Goal: Information Seeking & Learning: Find specific page/section

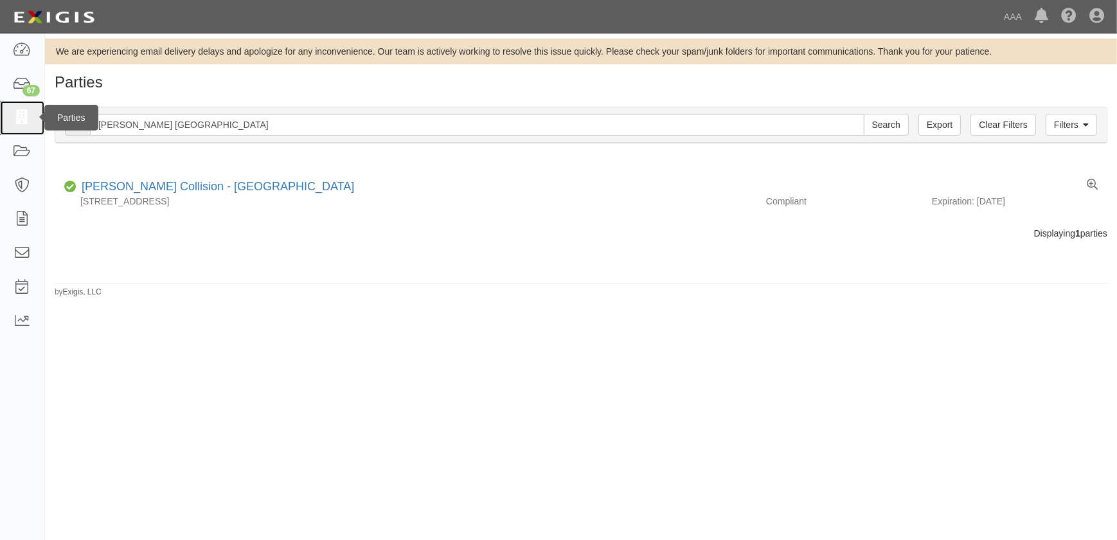
click at [24, 122] on icon at bounding box center [22, 118] width 18 height 15
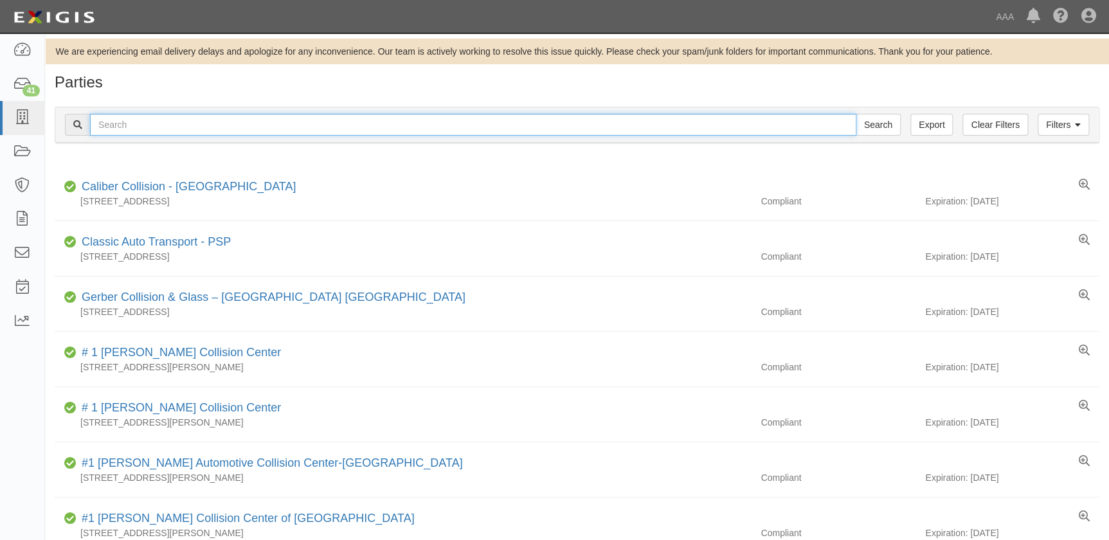
click at [449, 115] on input "text" at bounding box center [473, 125] width 766 height 22
paste input "Kenny Ross Collision Center"
type input "Kenny Ross Collision Center"
click at [855, 114] on input "Search" at bounding box center [877, 125] width 45 height 22
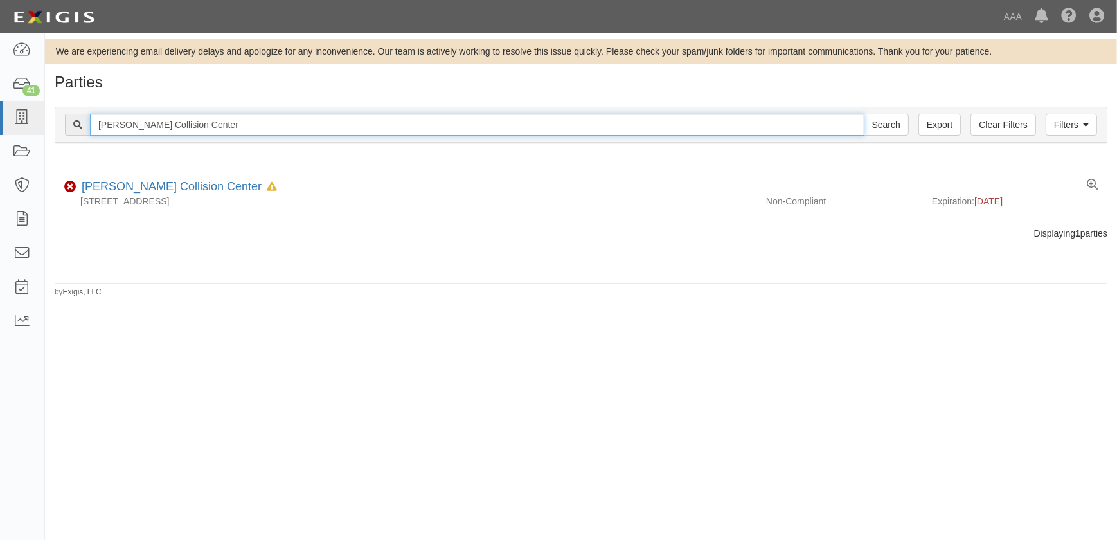
drag, startPoint x: 224, startPoint y: 129, endPoint x: 87, endPoint y: 116, distance: 136.8
click at [87, 116] on div "Kenny Ross Collision Center Search" at bounding box center [487, 125] width 844 height 22
paste input "Chrisenberry Paint & Body Inc"
type input "Chrisenberry Paint & Body Inc"
click at [864, 114] on input "Search" at bounding box center [886, 125] width 45 height 22
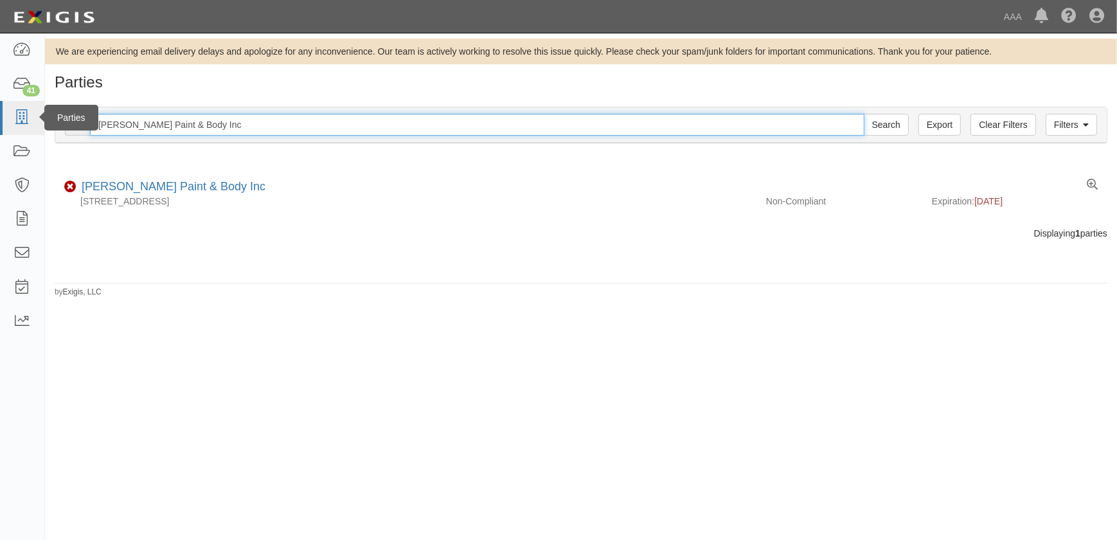
drag, startPoint x: 237, startPoint y: 123, endPoint x: 35, endPoint y: 123, distance: 202.5
click at [38, 123] on body "Toggle navigation Dashboard 41 Inbox Parties Agreements Coverages Documents Mes…" at bounding box center [558, 262] width 1117 height 524
type input "car"
click at [864, 114] on input "Search" at bounding box center [886, 125] width 45 height 22
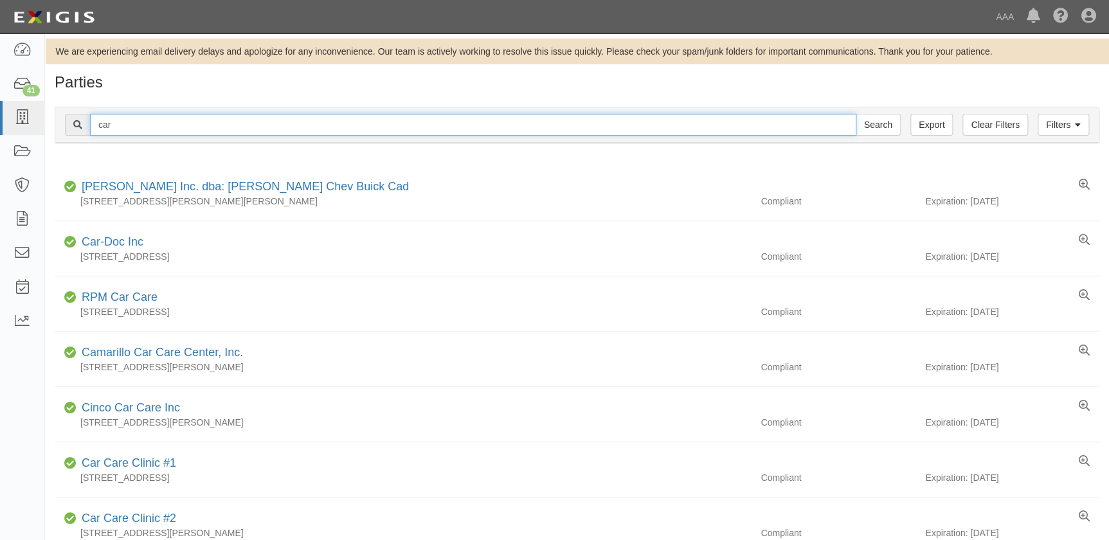
click at [147, 122] on input "car" at bounding box center [473, 125] width 766 height 22
type input "car crafters"
click at [855, 114] on input "Search" at bounding box center [877, 125] width 45 height 22
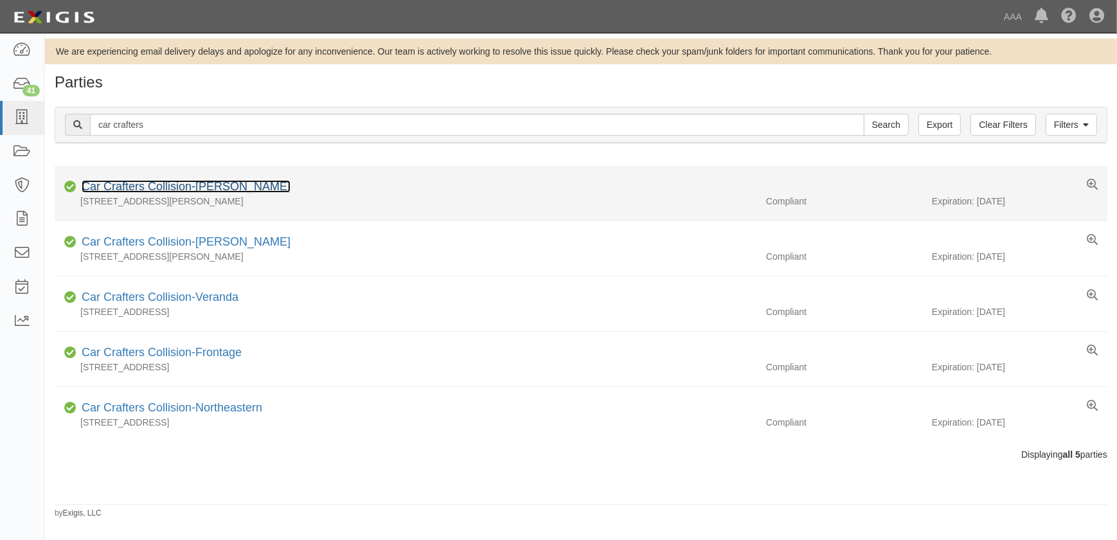
click at [127, 190] on link "Car Crafters Collision-[PERSON_NAME]" at bounding box center [186, 186] width 209 height 13
click at [201, 188] on link "Car Crafters Collision-[PERSON_NAME]" at bounding box center [186, 186] width 209 height 13
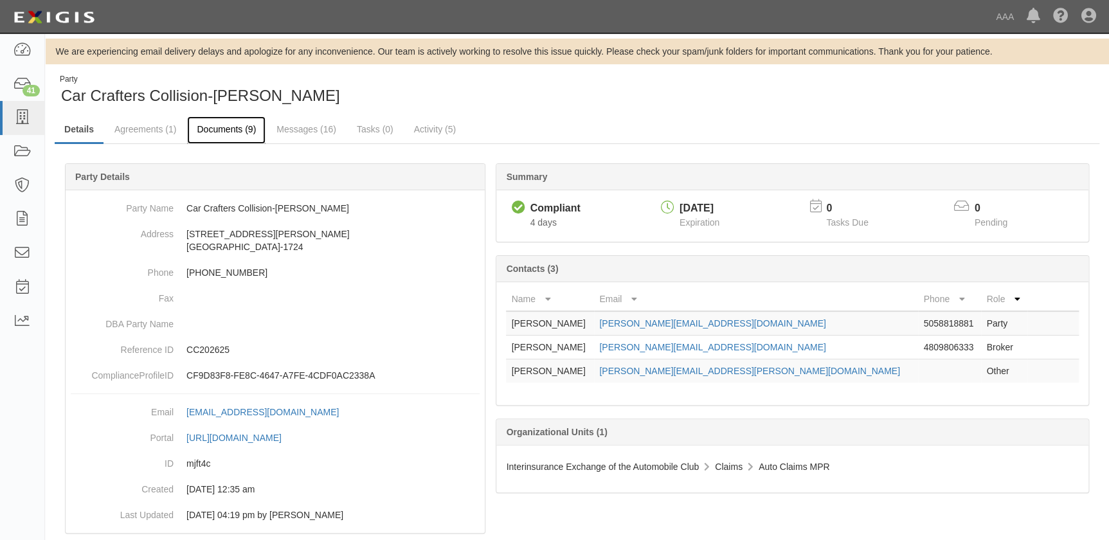
click at [228, 136] on link "Documents (9)" at bounding box center [226, 130] width 78 height 28
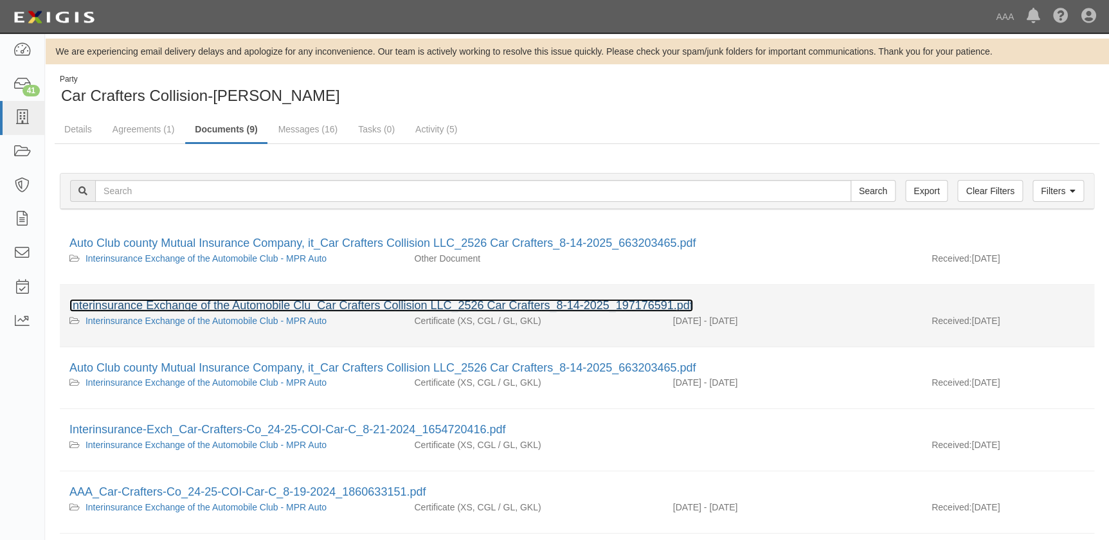
click at [185, 307] on link "Interinsurance Exchange of the Automobile Clu_Car Crafters Collision LLC_2526 C…" at bounding box center [380, 305] width 623 height 13
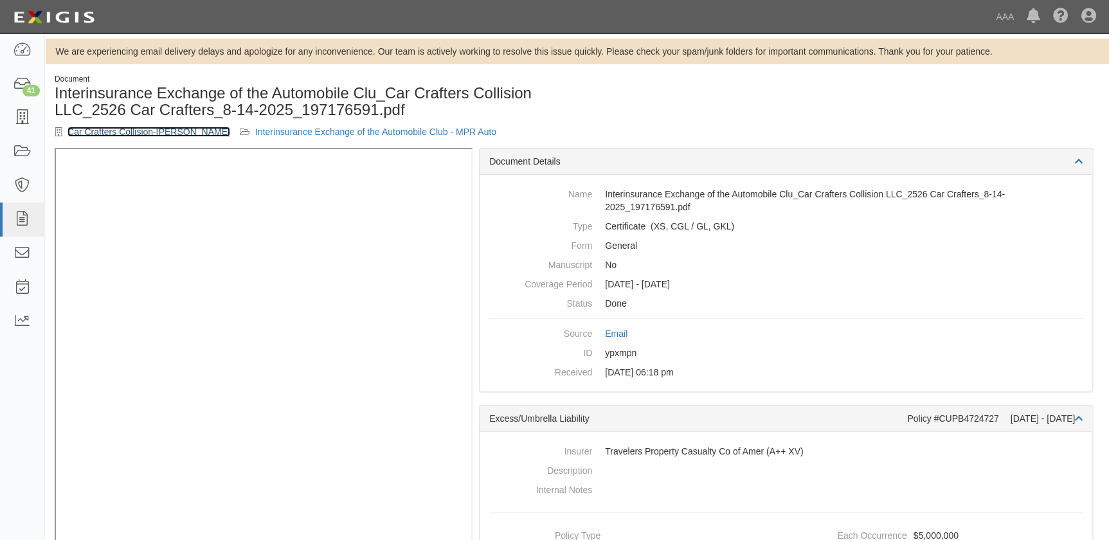
click at [94, 132] on link "Car Crafters Collision-[PERSON_NAME]" at bounding box center [148, 132] width 163 height 10
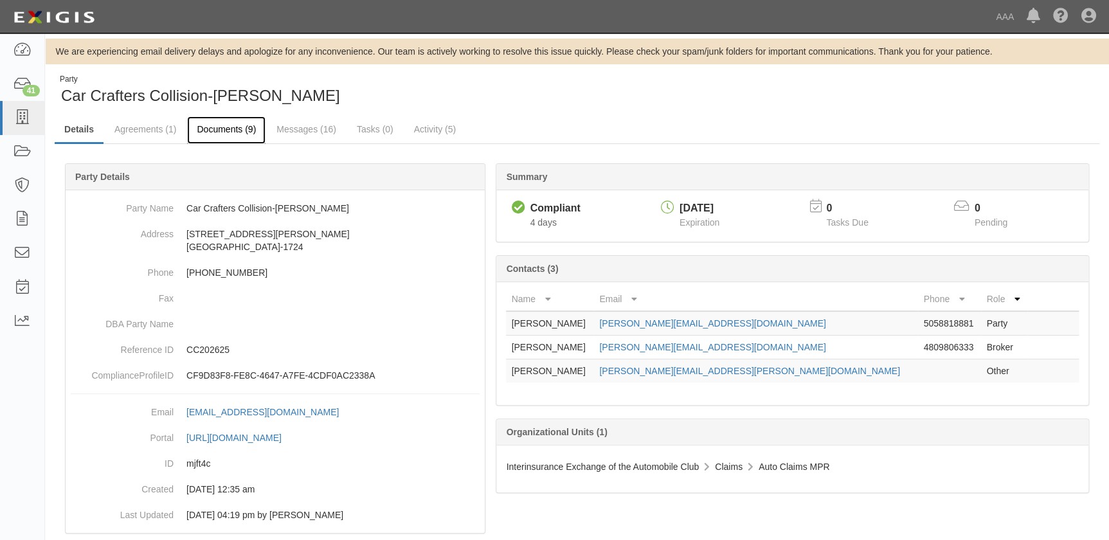
click at [239, 137] on link "Documents (9)" at bounding box center [226, 130] width 78 height 28
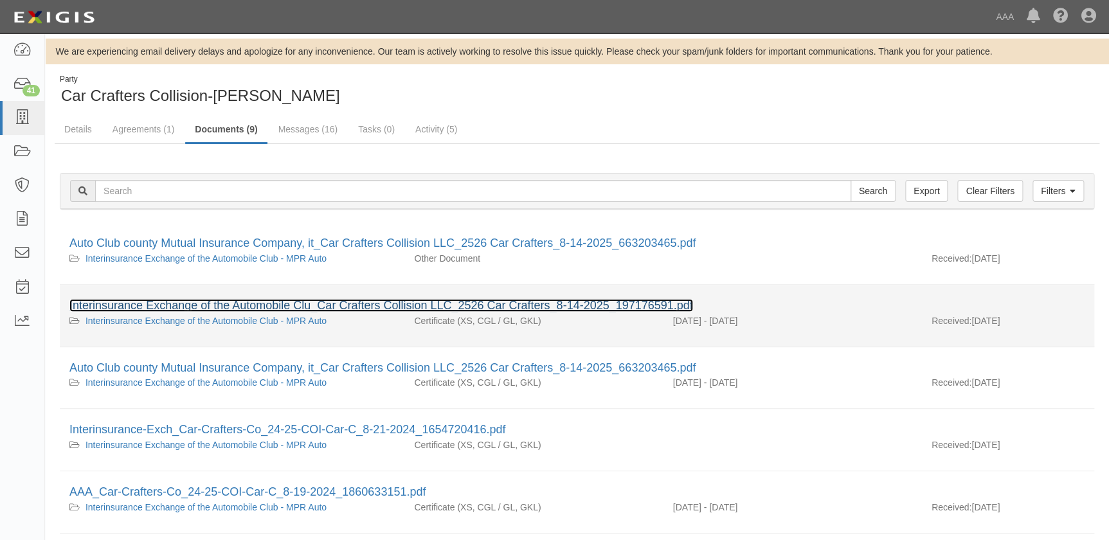
click at [215, 307] on link "Interinsurance Exchange of the Automobile Clu_Car Crafters Collision LLC_2526 C…" at bounding box center [380, 305] width 623 height 13
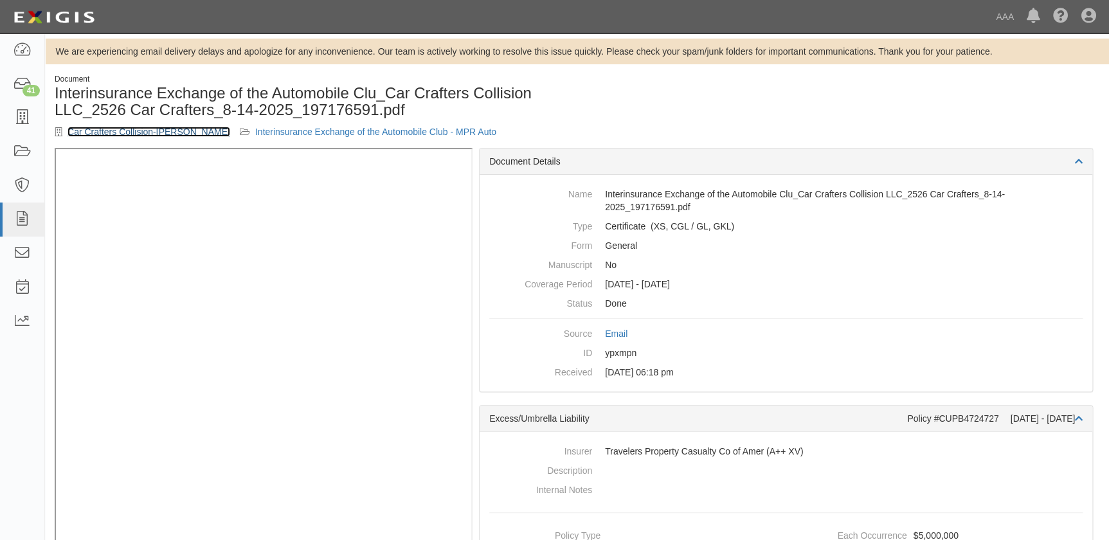
click at [132, 130] on link "Car Crafters Collision-[PERSON_NAME]" at bounding box center [148, 132] width 163 height 10
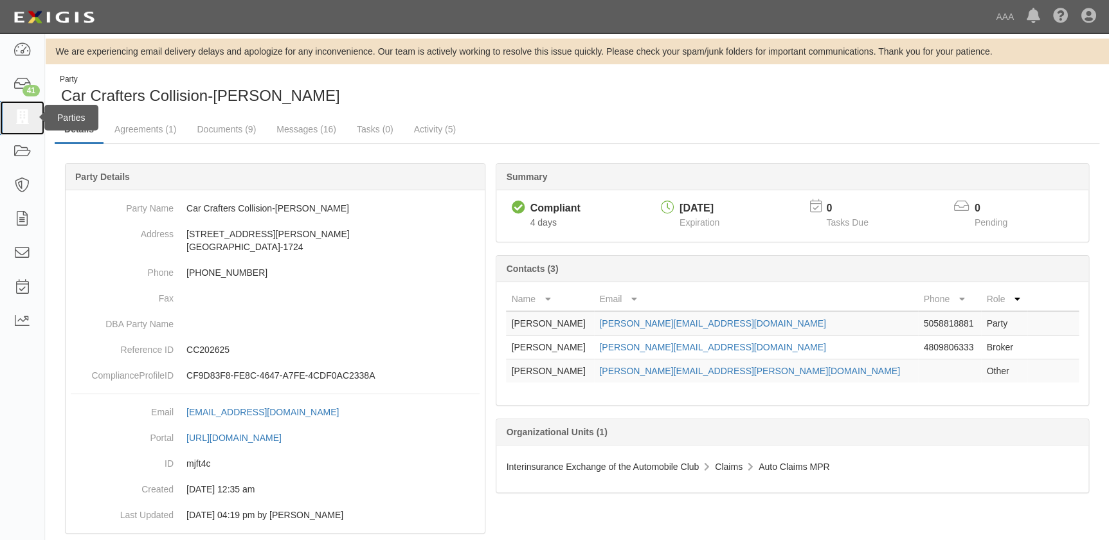
click at [22, 128] on link at bounding box center [22, 118] width 44 height 34
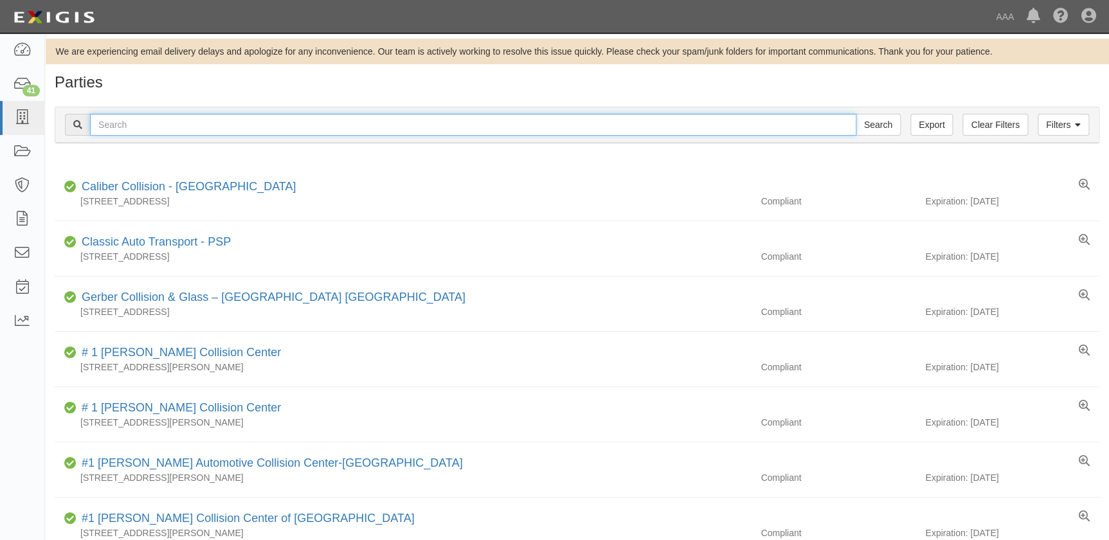
click at [160, 123] on input "text" at bounding box center [473, 125] width 766 height 22
type input "car crafters"
click at [855, 114] on input "Search" at bounding box center [877, 125] width 45 height 22
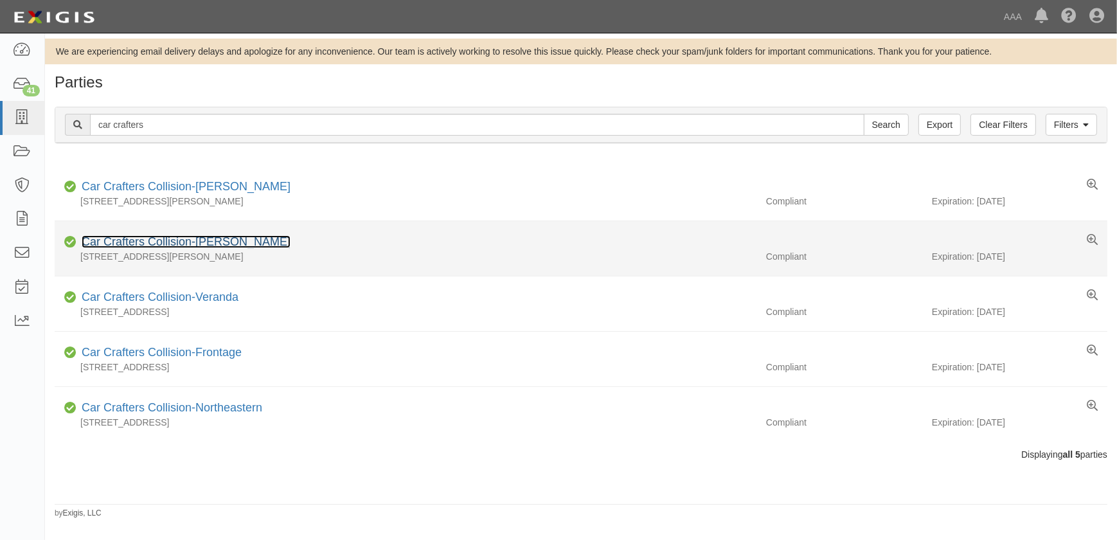
click at [204, 243] on link "Car Crafters Collision-[PERSON_NAME]" at bounding box center [186, 241] width 209 height 13
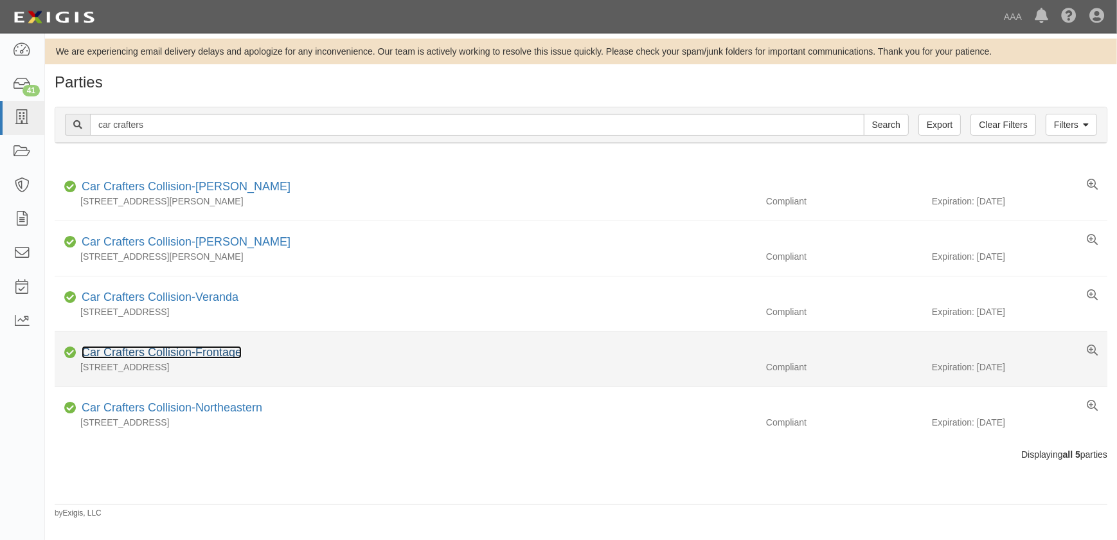
click at [217, 352] on link "Car Crafters Collision-Frontage" at bounding box center [162, 352] width 160 height 13
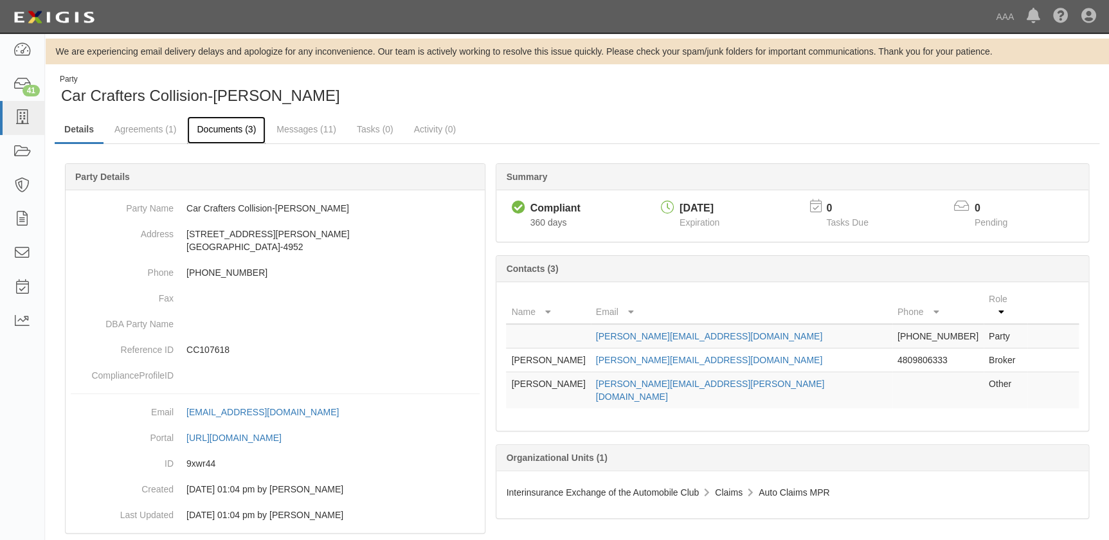
click at [222, 131] on link "Documents (3)" at bounding box center [226, 130] width 78 height 28
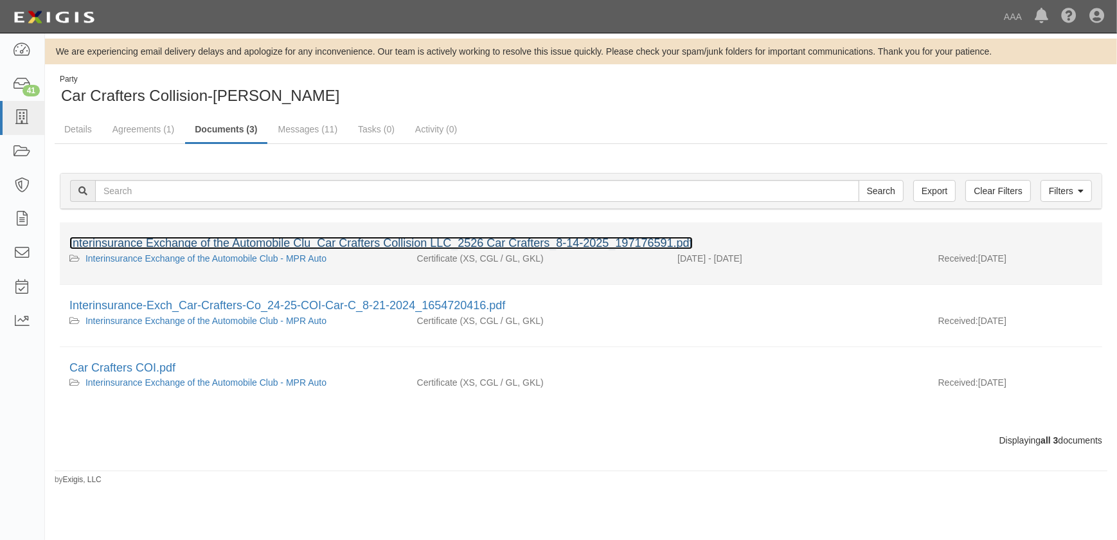
click at [197, 245] on link "Interinsurance Exchange of the Automobile Clu_Car Crafters Collision LLC_2526 C…" at bounding box center [380, 243] width 623 height 13
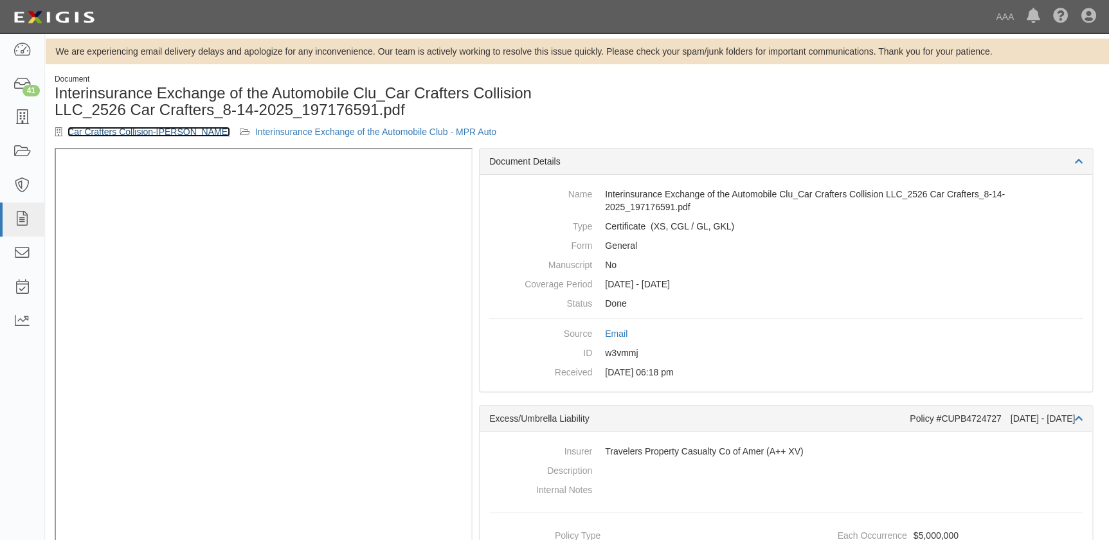
click at [141, 134] on link "Car Crafters Collision-[PERSON_NAME]" at bounding box center [148, 132] width 163 height 10
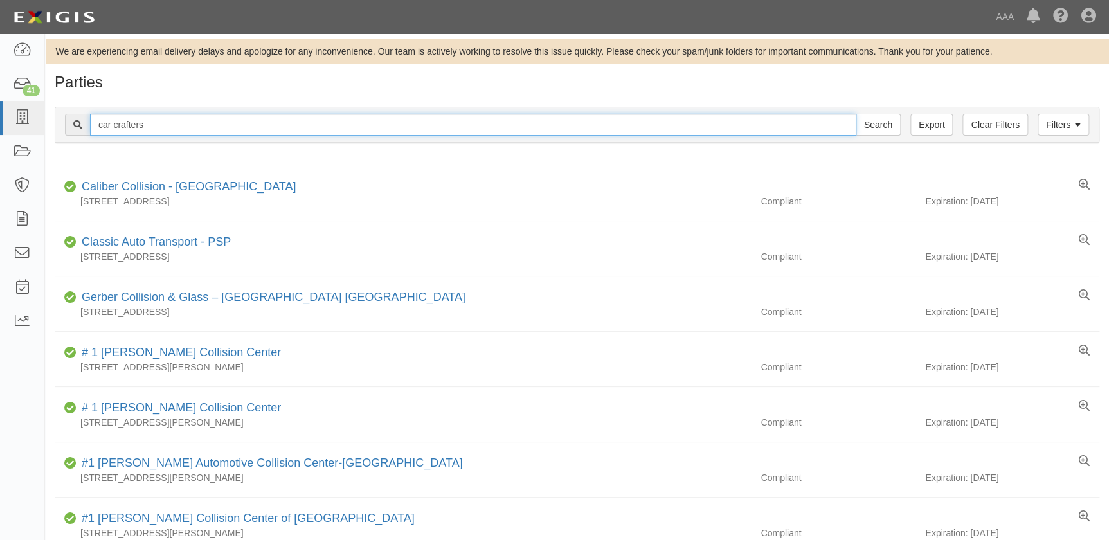
click at [118, 122] on input "car crafters" at bounding box center [473, 125] width 766 height 22
click at [155, 127] on input "car crafters" at bounding box center [473, 125] width 766 height 22
click at [855, 114] on input "Search" at bounding box center [877, 125] width 45 height 22
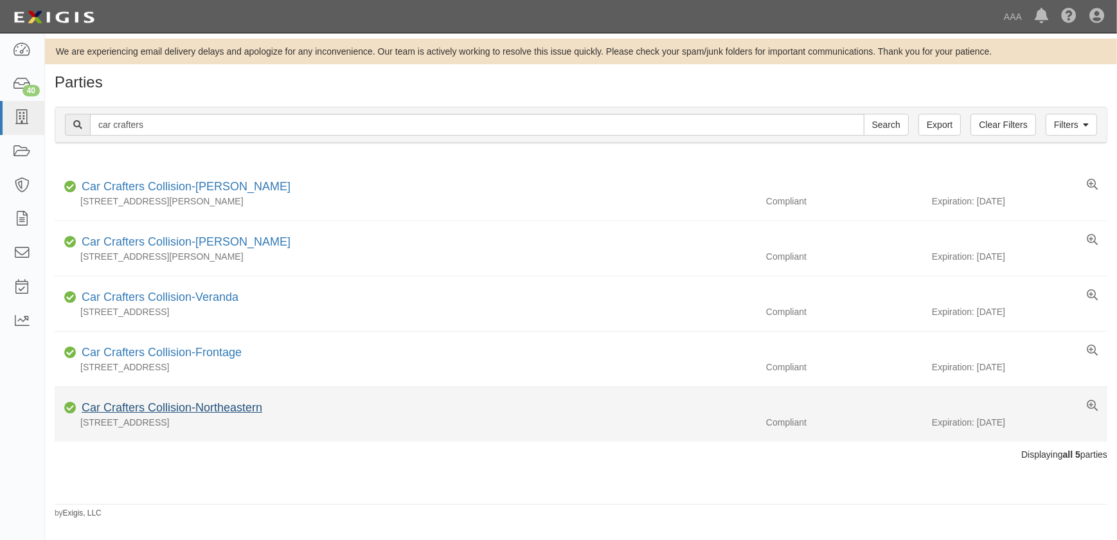
click at [157, 400] on div "Car Crafters Collision-Northeastern" at bounding box center [169, 408] width 186 height 17
click at [155, 406] on link "Car Crafters Collision-Northeastern" at bounding box center [172, 407] width 181 height 13
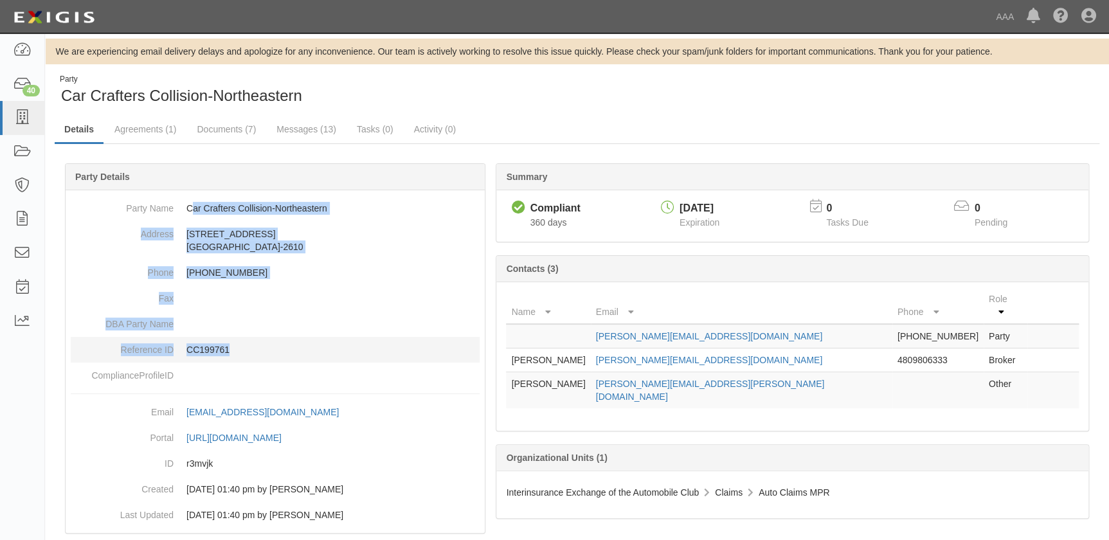
drag, startPoint x: 190, startPoint y: 203, endPoint x: 284, endPoint y: 342, distance: 167.9
click at [284, 342] on dl "Party Name Car Crafters Collision-Northeastern Address [STREET_ADDRESS][PHONE_N…" at bounding box center [275, 291] width 409 height 193
drag, startPoint x: 284, startPoint y: 342, endPoint x: 256, endPoint y: 312, distance: 40.9
click at [280, 337] on dd "CC199761" at bounding box center [275, 350] width 409 height 26
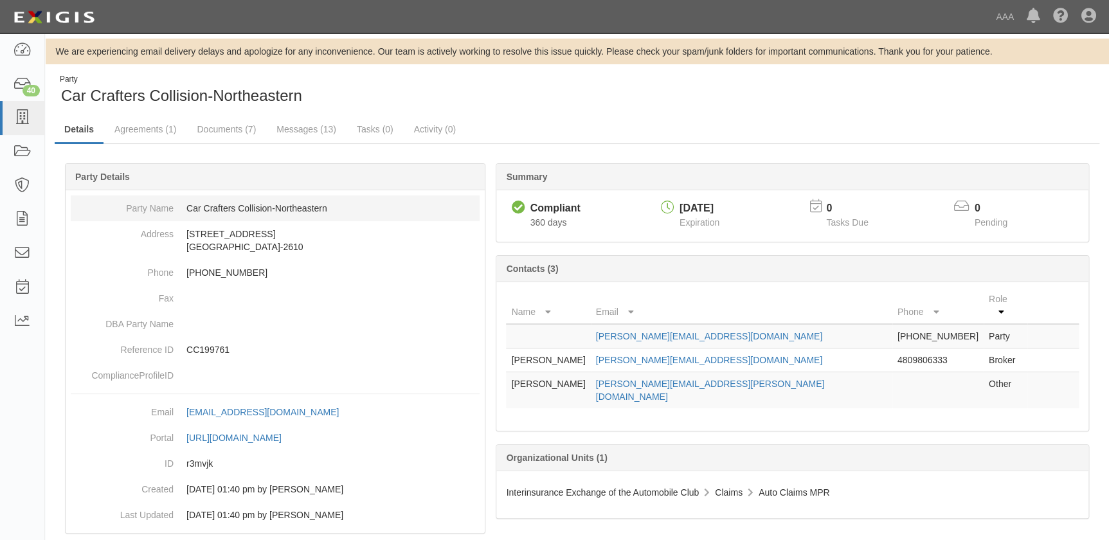
click at [186, 206] on dd "Car Crafters Collision-Northeastern" at bounding box center [275, 208] width 409 height 26
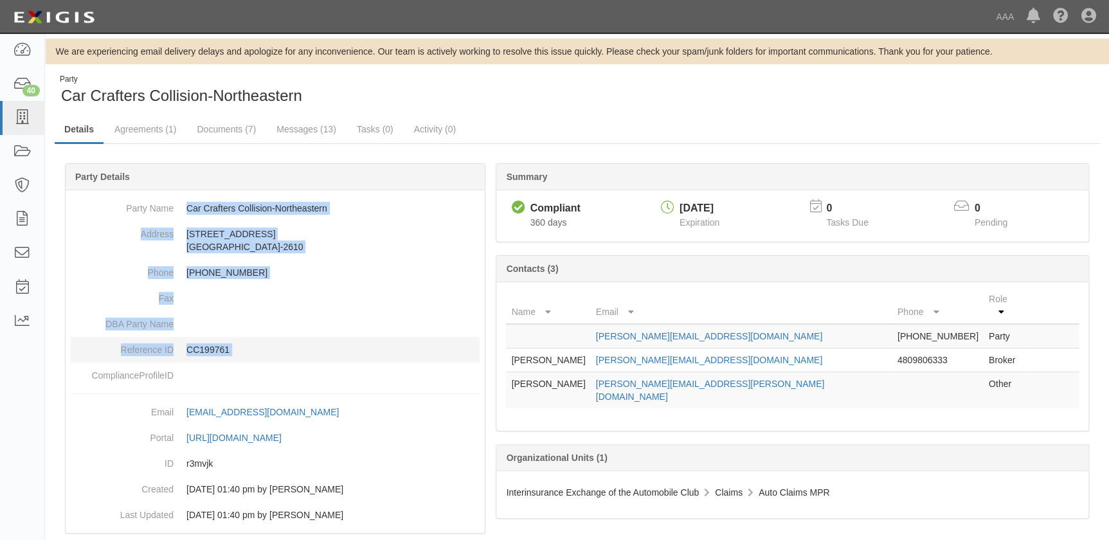
drag, startPoint x: 186, startPoint y: 206, endPoint x: 296, endPoint y: 337, distance: 171.1
click at [296, 337] on dl "Party Name Car Crafters Collision-Northeastern Address [STREET_ADDRESS][PHONE_N…" at bounding box center [275, 291] width 409 height 193
copy dl "Car Crafters Collision-Northeastern Address [STREET_ADDRESS][PHONE_NUMBER] Phon…"
click at [18, 116] on icon at bounding box center [22, 118] width 18 height 15
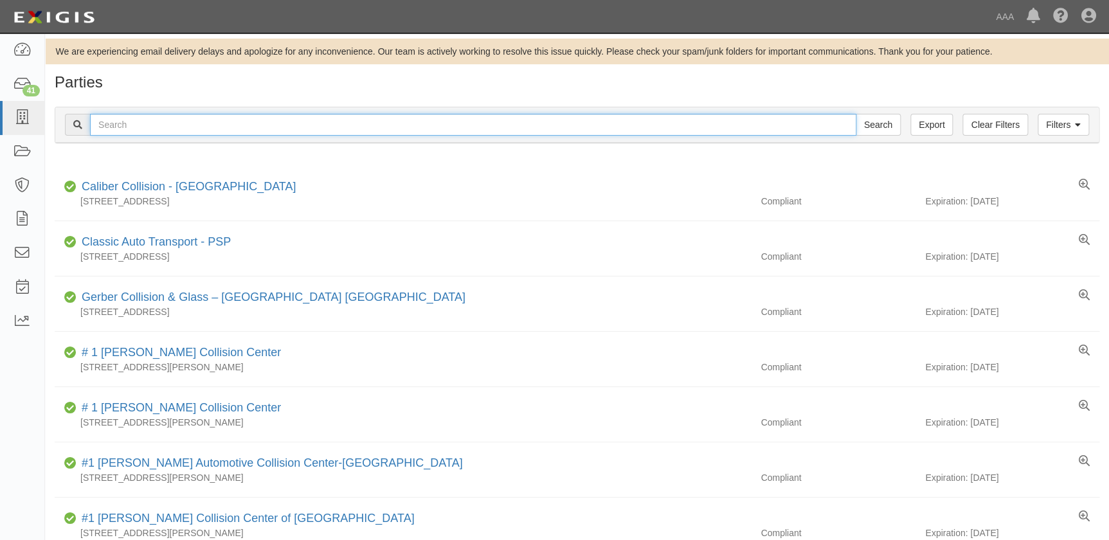
click at [112, 123] on input "text" at bounding box center [473, 125] width 766 height 22
paste input "Freer Auto Body"
type input "Freer Auto Body"
click at [855, 114] on input "Search" at bounding box center [877, 125] width 45 height 22
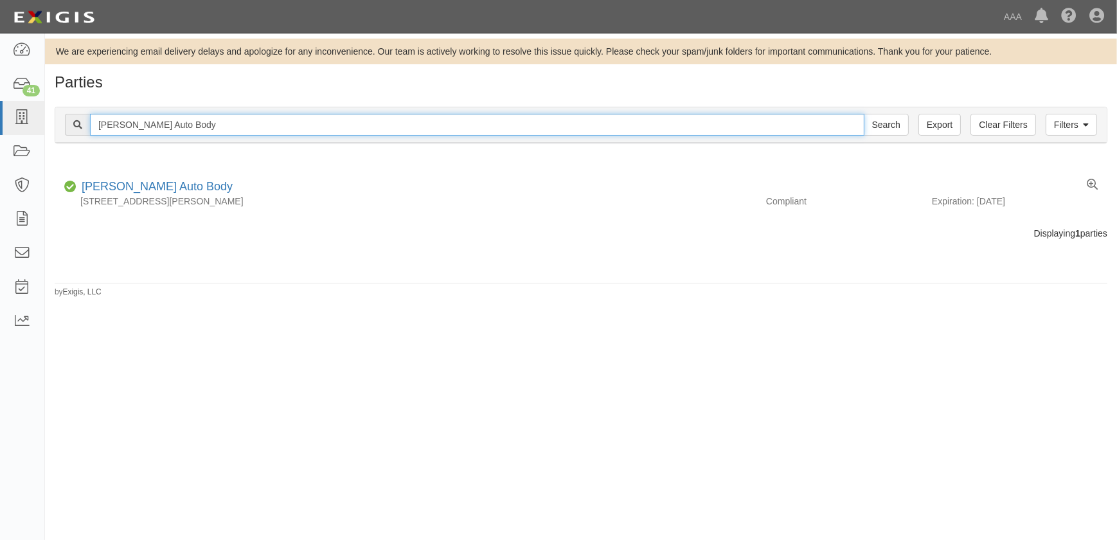
drag, startPoint x: 177, startPoint y: 127, endPoint x: 49, endPoint y: 123, distance: 127.9
click at [49, 123] on div "Filters Clear Filters Export [PERSON_NAME] Auto Body Search Filters Compliance …" at bounding box center [581, 126] width 1072 height 59
paste input "Northridge Collision Center Inc"
type input "Northridge Collision Center Inc"
click at [864, 114] on input "Search" at bounding box center [886, 125] width 45 height 22
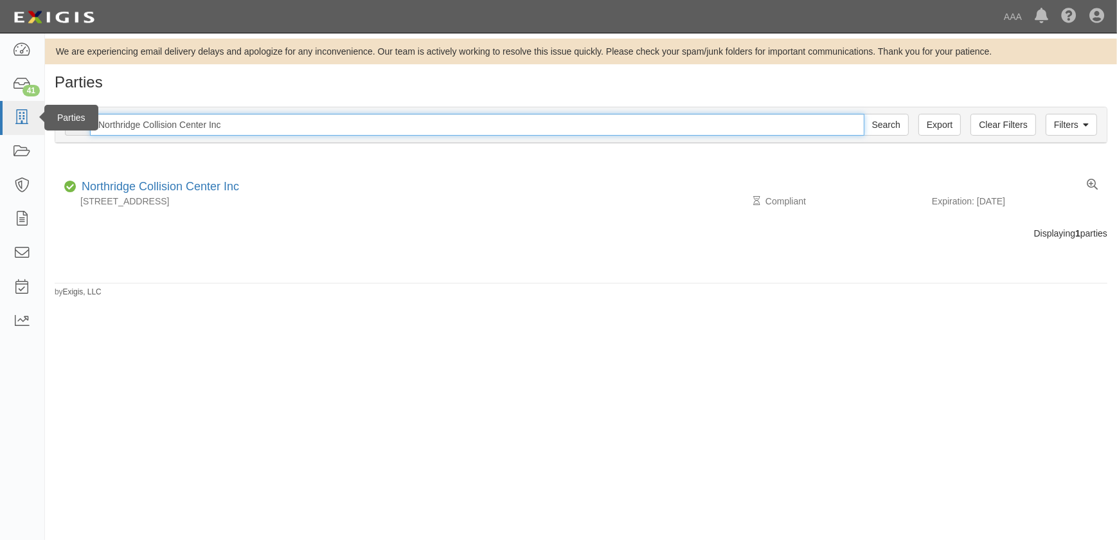
drag, startPoint x: 111, startPoint y: 123, endPoint x: 21, endPoint y: 129, distance: 90.8
click at [21, 129] on body "Toggle navigation Dashboard 41 Inbox Parties Agreements Coverages Documents Mes…" at bounding box center [558, 262] width 1117 height 524
paste input "US Auto Connection"
type input "US Auto Connection"
click at [864, 114] on input "Search" at bounding box center [886, 125] width 45 height 22
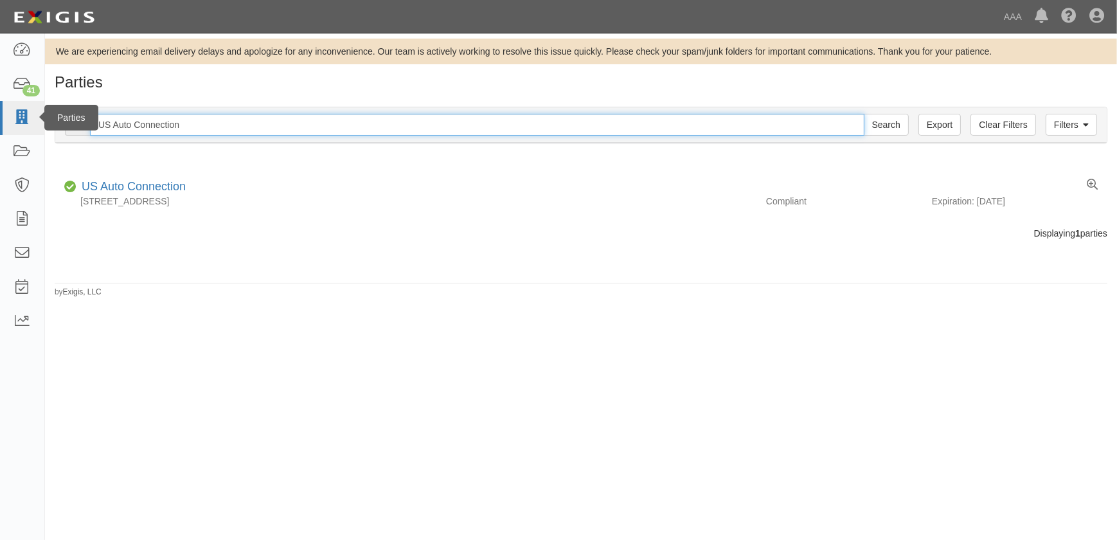
drag, startPoint x: 209, startPoint y: 125, endPoint x: 9, endPoint y: 123, distance: 199.9
click at [9, 123] on body "Toggle navigation Dashboard 41 Inbox Parties Agreements Coverages Documents Mes…" at bounding box center [558, 262] width 1117 height 524
paste input "M & M Body Shop"
type input "M & M Body Shop"
click at [864, 114] on input "Search" at bounding box center [886, 125] width 45 height 22
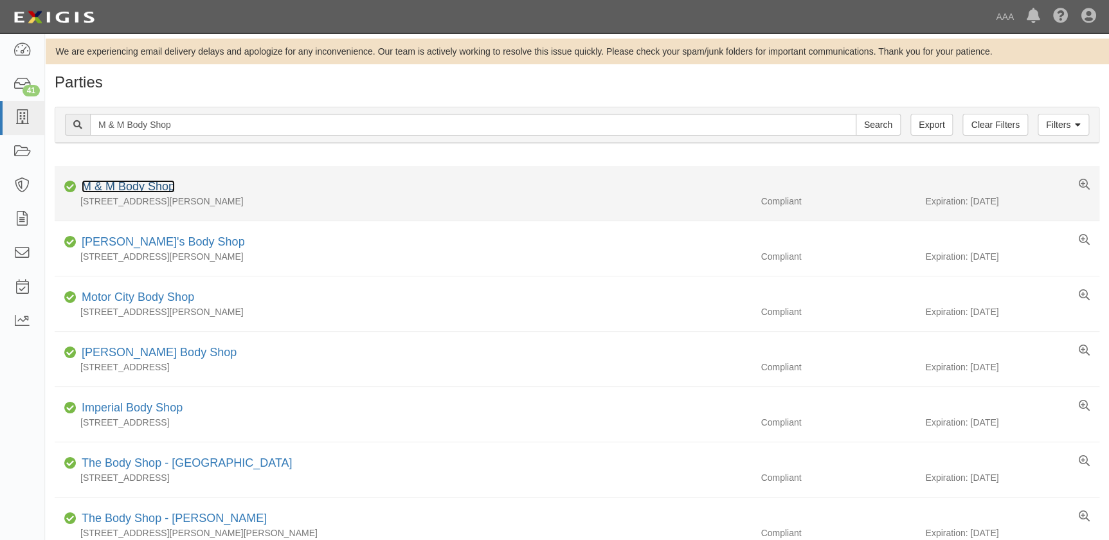
click at [160, 190] on link "M & M Body Shop" at bounding box center [128, 186] width 93 height 13
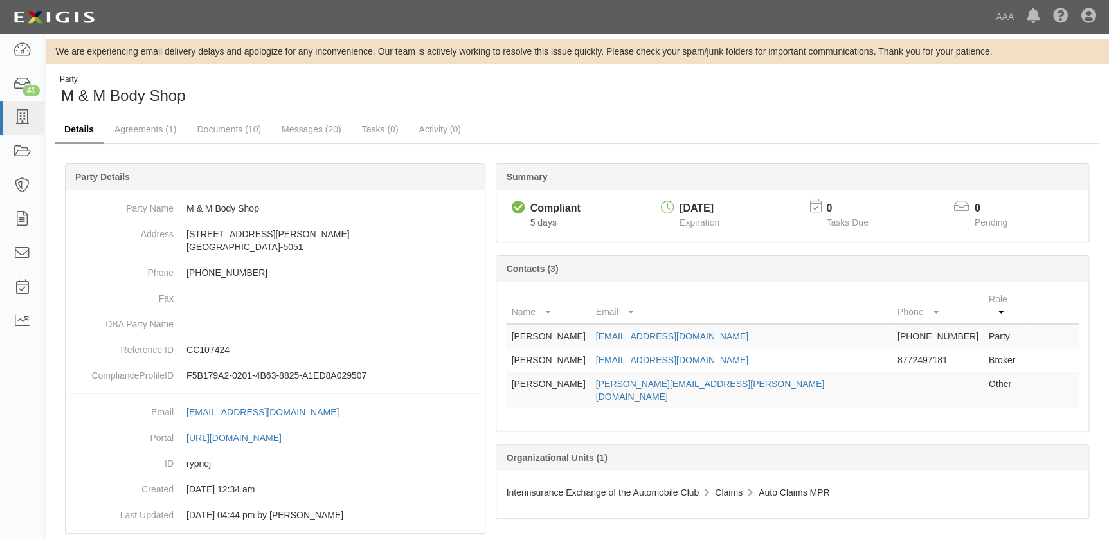
click at [76, 128] on link "Details" at bounding box center [79, 130] width 49 height 28
click at [24, 116] on icon at bounding box center [22, 118] width 18 height 15
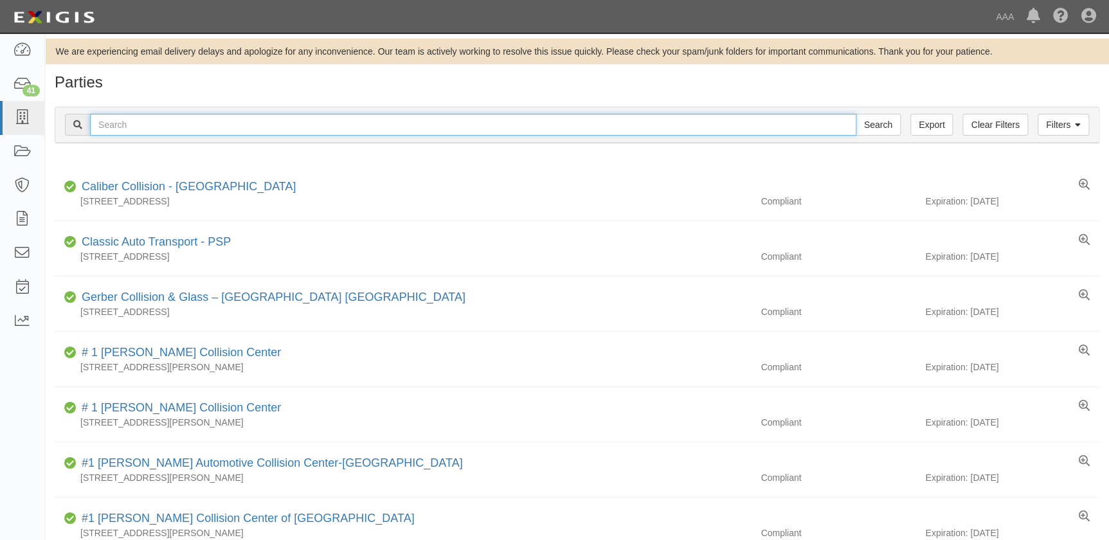
click at [152, 122] on input "text" at bounding box center [473, 125] width 766 height 22
paste input "Solesbee Auto Crafts"
type input "Solesbee Auto Crafts"
click at [855, 114] on input "Search" at bounding box center [877, 125] width 45 height 22
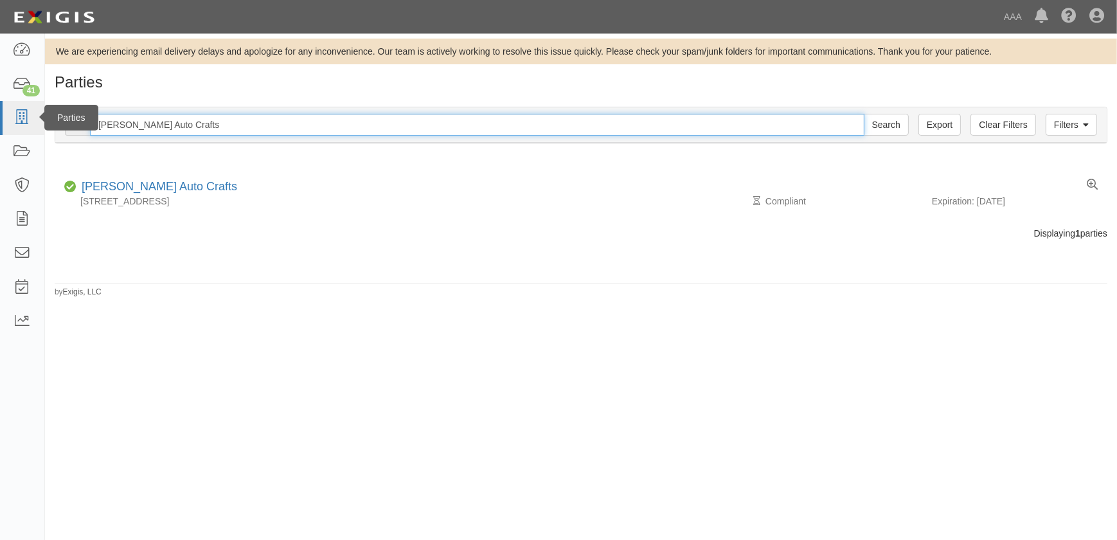
drag, startPoint x: 188, startPoint y: 122, endPoint x: 13, endPoint y: 123, distance: 174.8
click at [13, 123] on body "Toggle navigation Dashboard 41 Inbox Parties Agreements Coverages Documents Mes…" at bounding box center [558, 262] width 1117 height 524
type input "gerber"
click at [864, 114] on input "Search" at bounding box center [886, 125] width 45 height 22
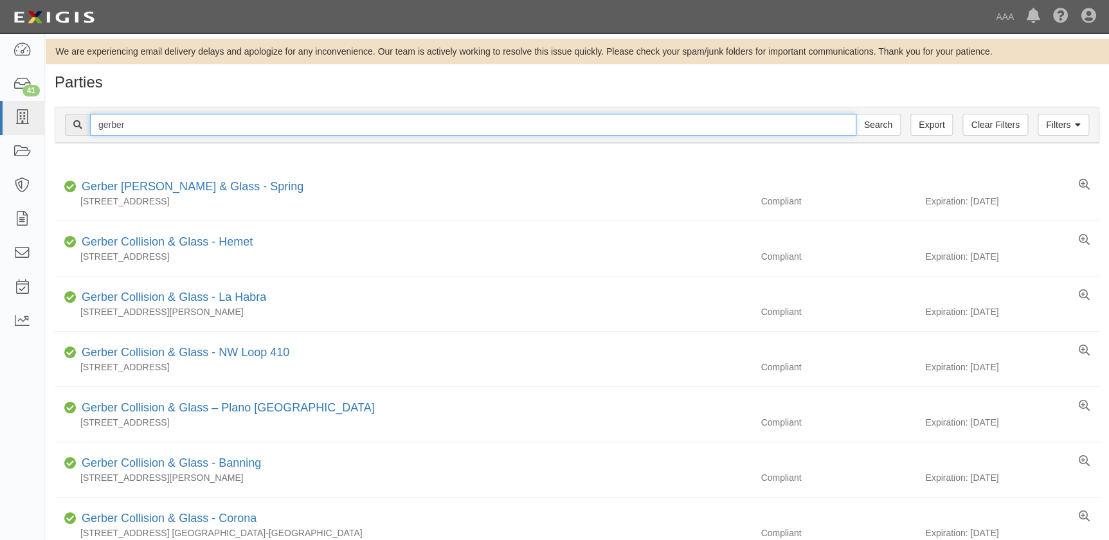
drag, startPoint x: 145, startPoint y: 125, endPoint x: 55, endPoint y: 130, distance: 90.1
click at [55, 130] on div "Filters Clear Filters Export gerber Search Filters" at bounding box center [576, 124] width 1043 height 35
paste input "Harry Green Chevrolet"
type input "Harry Green Chevrolet"
click at [855, 114] on input "Search" at bounding box center [877, 125] width 45 height 22
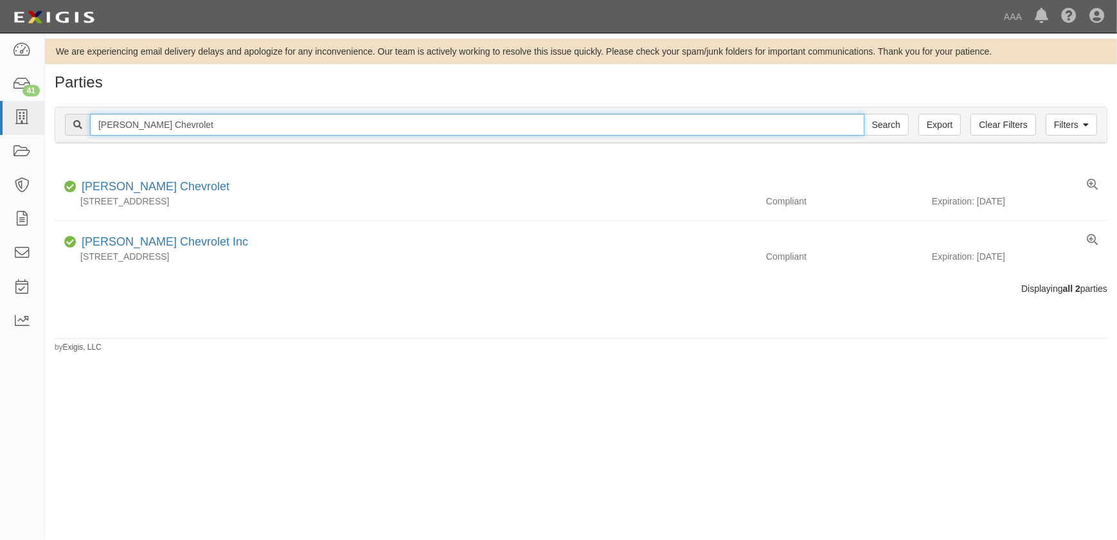
drag, startPoint x: 219, startPoint y: 129, endPoint x: 83, endPoint y: 134, distance: 136.4
click at [83, 134] on div "Harry Green Chevrolet Search" at bounding box center [487, 125] width 844 height 22
paste input "Jeffrey's Collision Center"
type input "Jeffrey's Collision Center"
click at [864, 114] on input "Search" at bounding box center [886, 125] width 45 height 22
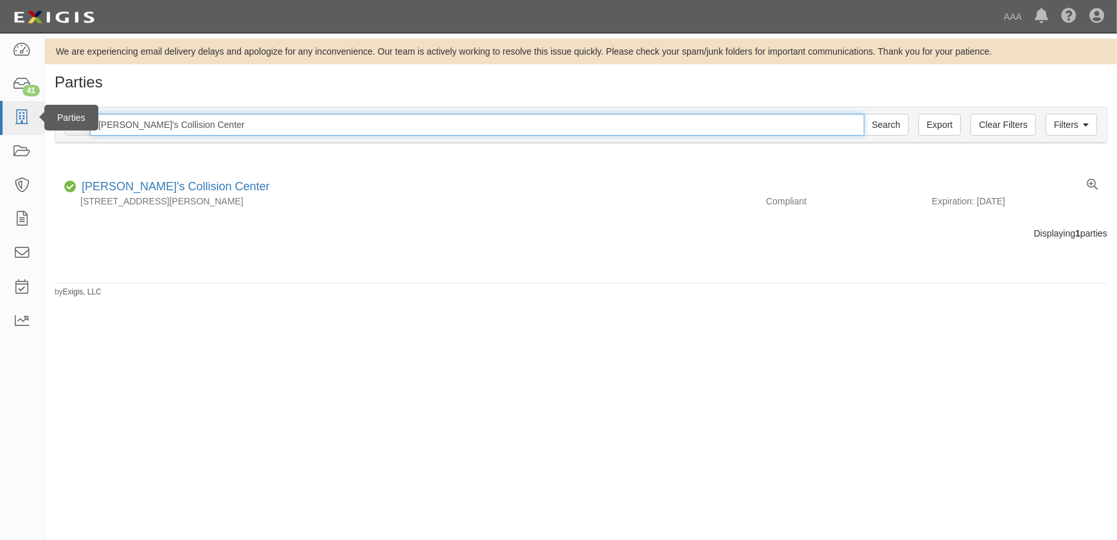
drag, startPoint x: 241, startPoint y: 130, endPoint x: 19, endPoint y: 107, distance: 222.9
click at [26, 128] on body "Toggle navigation Dashboard 41 Inbox Parties Agreements Coverages Documents Mes…" at bounding box center [558, 262] width 1117 height 524
paste input "Mastercraft Motors - Ventura"
type input "Mastercraft Motors - Ventura"
click at [864, 114] on input "Search" at bounding box center [886, 125] width 45 height 22
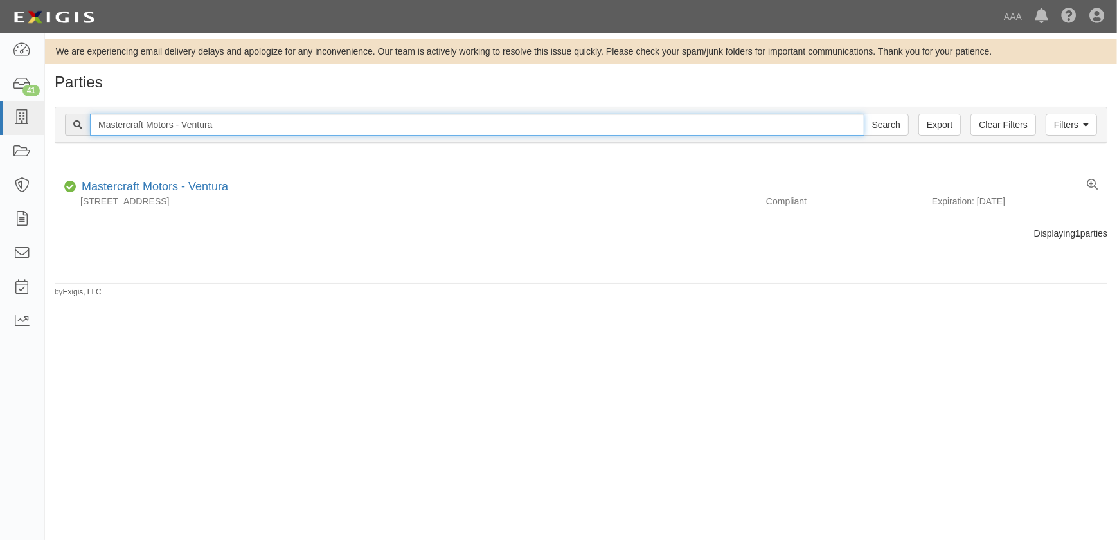
drag, startPoint x: 220, startPoint y: 123, endPoint x: 64, endPoint y: 121, distance: 155.6
click at [64, 121] on div "Filters Clear Filters Export Mastercraft Motors - Ventura Search Filters" at bounding box center [581, 124] width 1052 height 35
paste input "Hendrick Chevrolet"
type input "Hendrick Chevrolet"
click at [864, 114] on input "Search" at bounding box center [886, 125] width 45 height 22
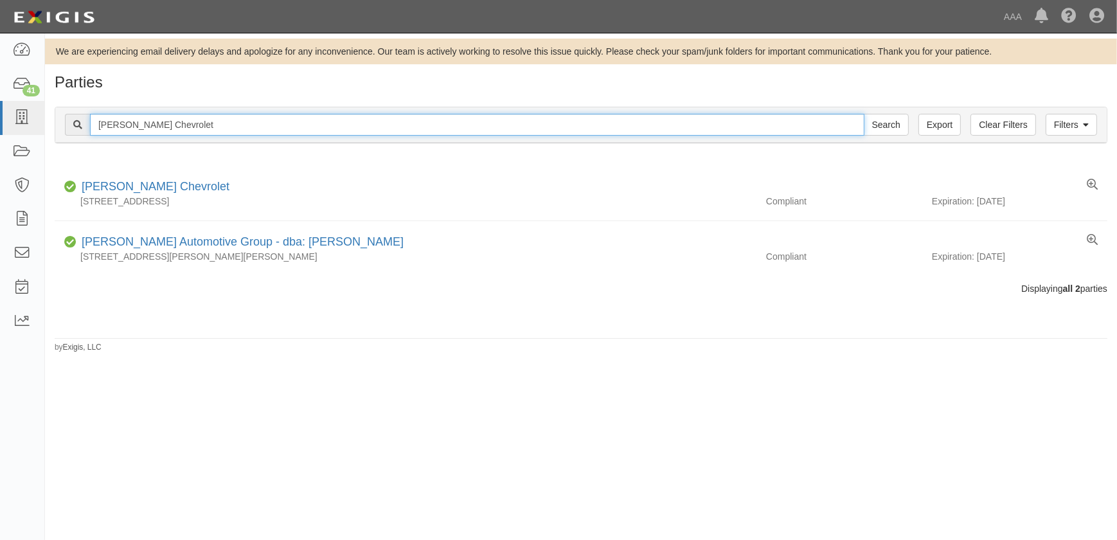
drag, startPoint x: 160, startPoint y: 124, endPoint x: 55, endPoint y: 118, distance: 105.6
click at [55, 122] on div "Filters Clear Filters Export [PERSON_NAME] Chevrolet Search Filters" at bounding box center [581, 124] width 1052 height 35
paste input "[PERSON_NAME] Eas"
type input "[PERSON_NAME] East"
click at [864, 114] on input "Search" at bounding box center [886, 125] width 45 height 22
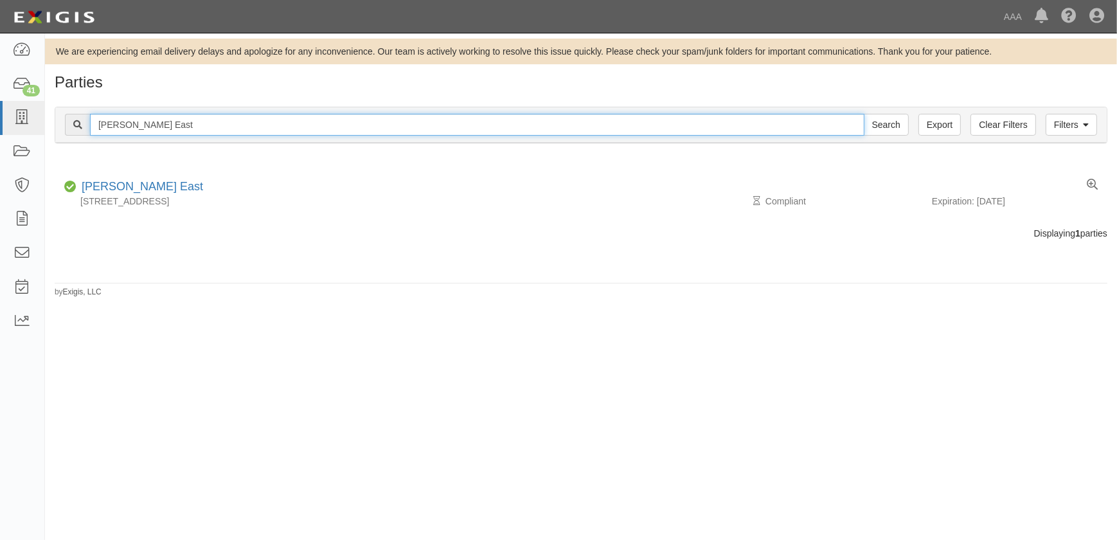
drag, startPoint x: 199, startPoint y: 129, endPoint x: 150, endPoint y: 128, distance: 48.2
click at [150, 128] on input "[PERSON_NAME] East" at bounding box center [477, 125] width 775 height 22
type input "Joe Machens"
click at [864, 114] on input "Search" at bounding box center [886, 125] width 45 height 22
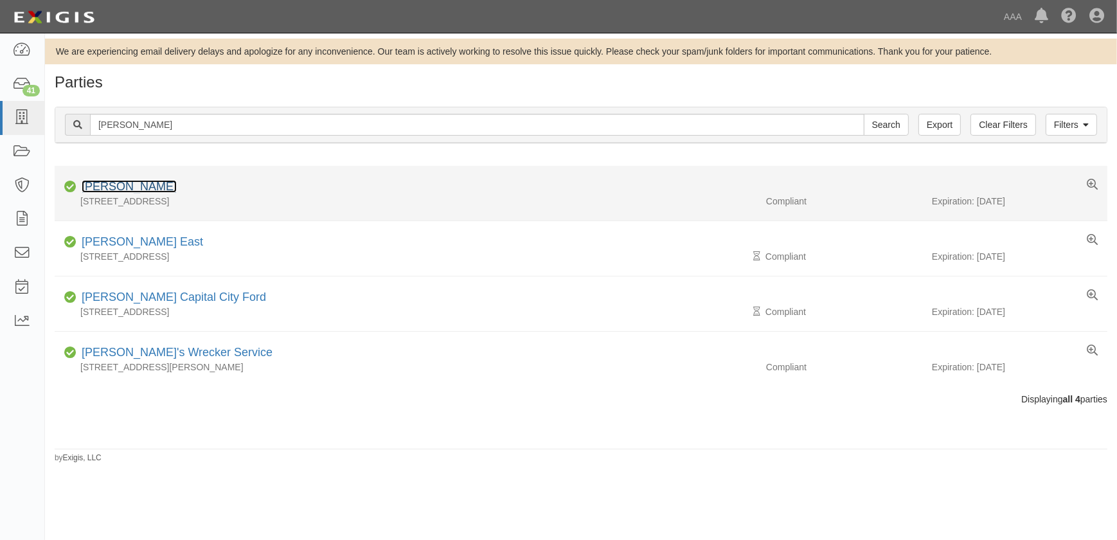
click at [121, 186] on link "[PERSON_NAME]" at bounding box center [129, 186] width 95 height 13
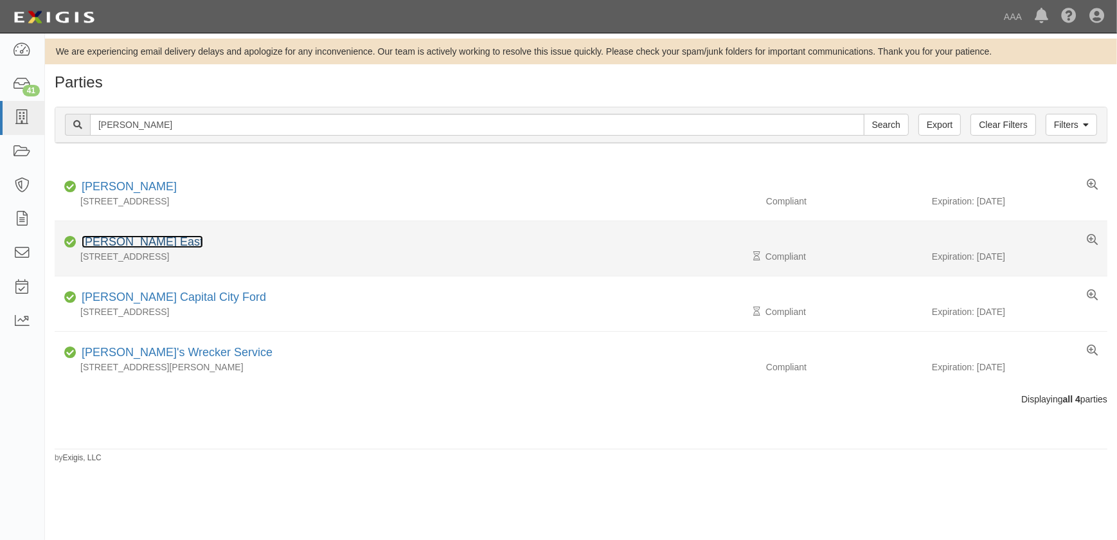
click at [159, 243] on link "Joe Machens East" at bounding box center [142, 241] width 121 height 13
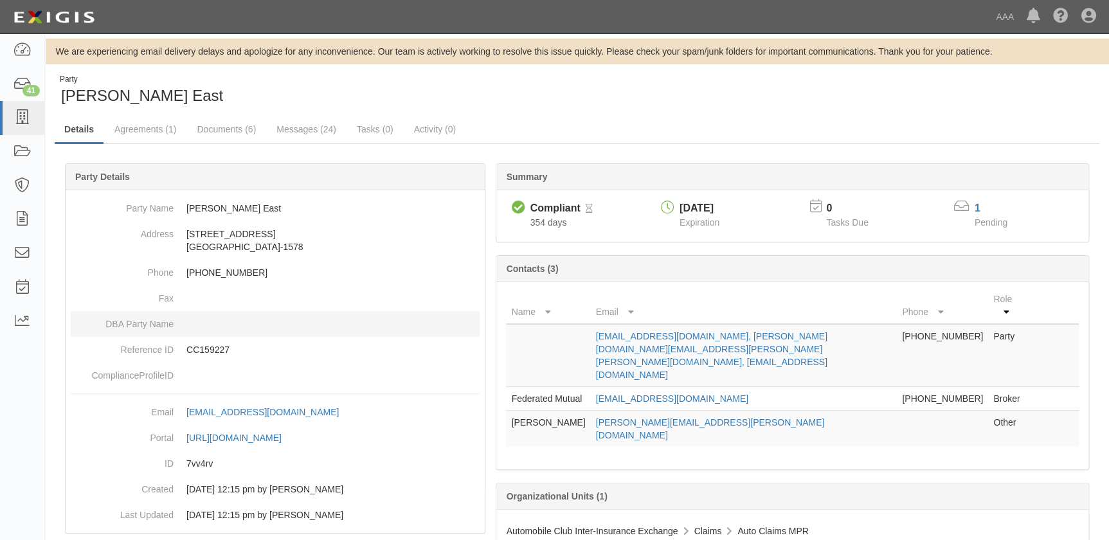
drag, startPoint x: 16, startPoint y: 0, endPoint x: 338, endPoint y: 322, distance: 455.4
click at [350, 346] on p "CC159227" at bounding box center [332, 349] width 293 height 13
click at [211, 129] on link "Documents (6)" at bounding box center [226, 130] width 78 height 28
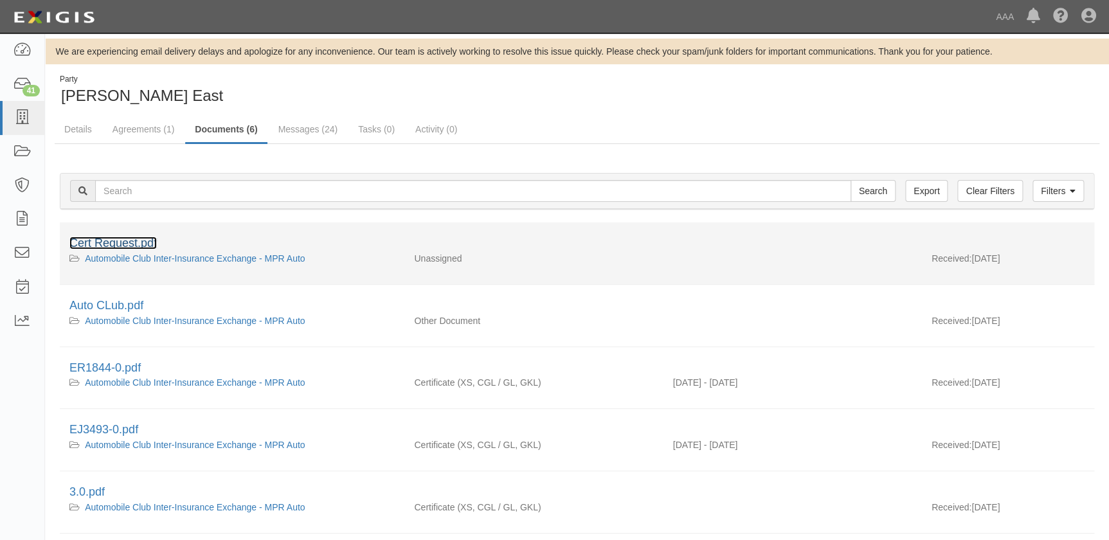
click at [141, 243] on link "Cert Request.pdf" at bounding box center [112, 243] width 87 height 13
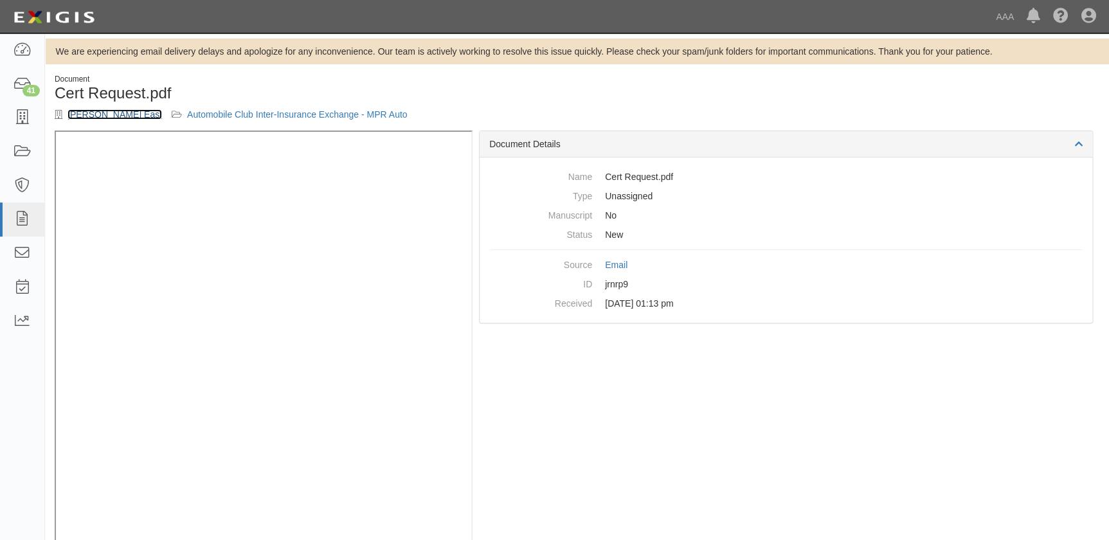
click at [114, 111] on link "[PERSON_NAME] East" at bounding box center [114, 114] width 94 height 10
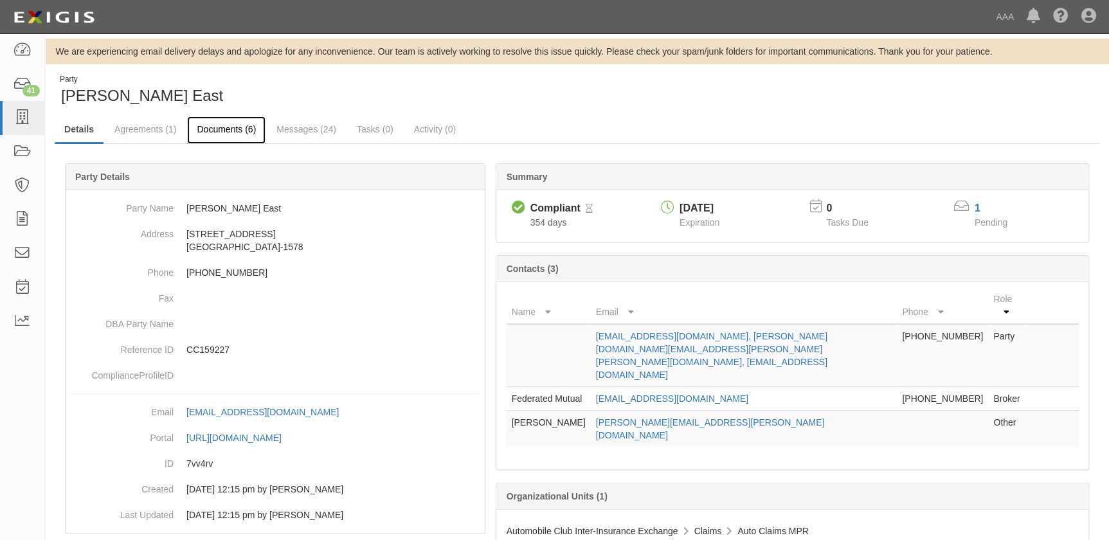
click at [224, 130] on link "Documents (6)" at bounding box center [226, 130] width 78 height 28
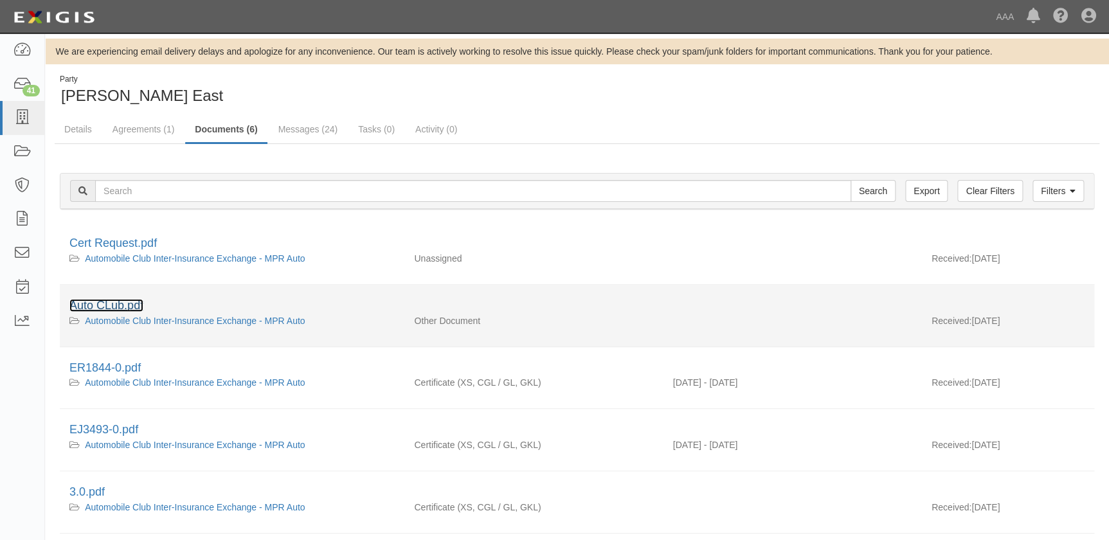
click at [127, 309] on link "Auto CLub.pdf" at bounding box center [106, 305] width 74 height 13
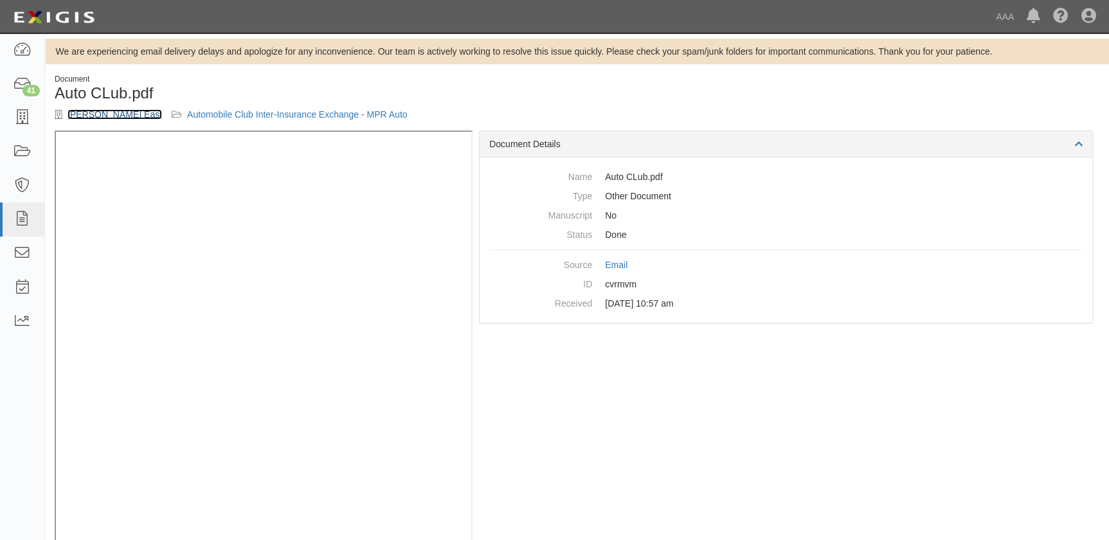
click at [114, 115] on link "[PERSON_NAME] East" at bounding box center [114, 114] width 94 height 10
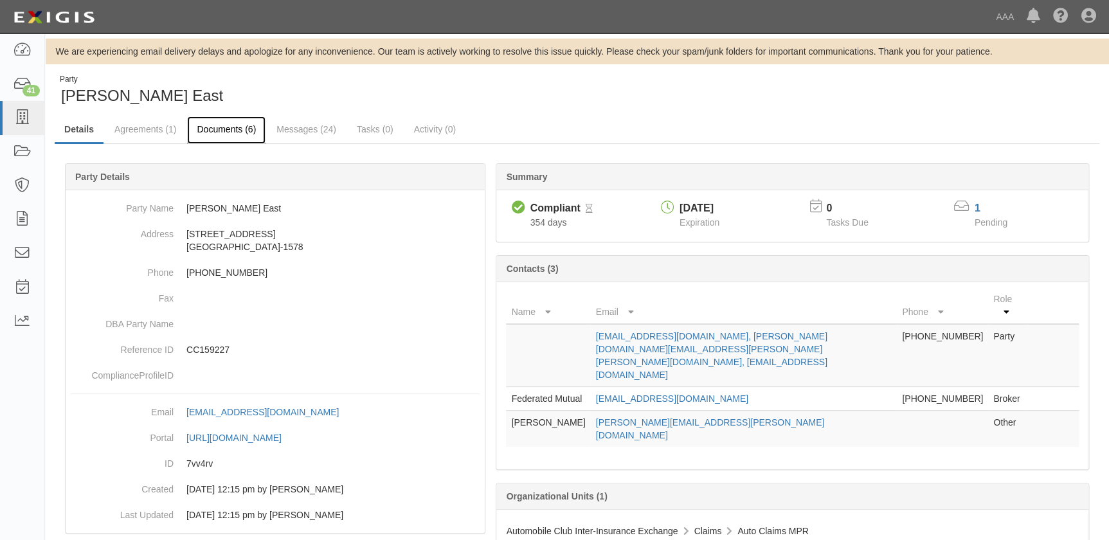
click at [213, 132] on link "Documents (6)" at bounding box center [226, 130] width 78 height 28
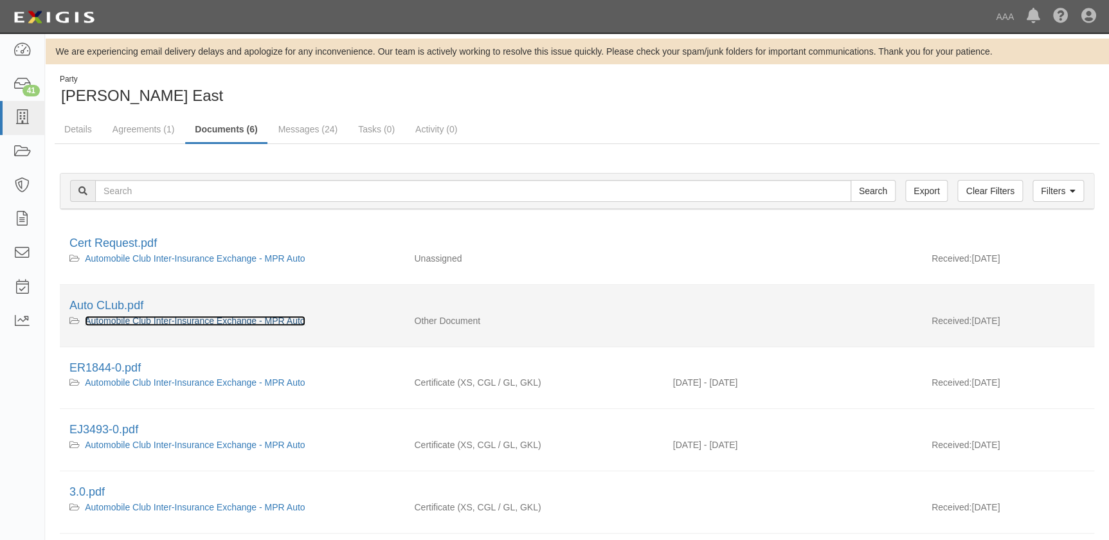
click at [122, 321] on link "Automobile Club Inter-Insurance Exchange - MPR Auto" at bounding box center [195, 321] width 220 height 10
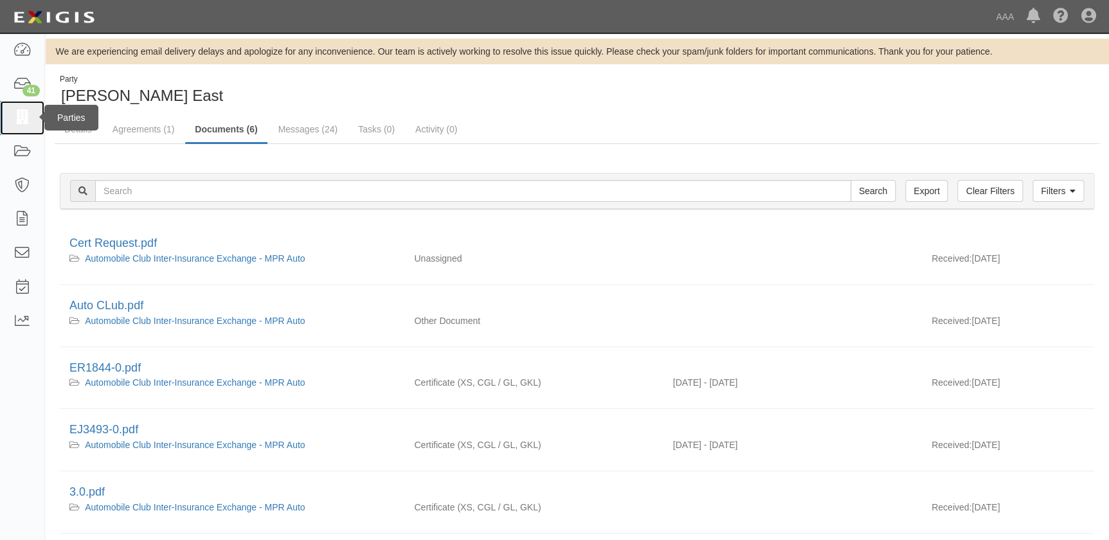
click at [22, 113] on icon at bounding box center [22, 118] width 18 height 15
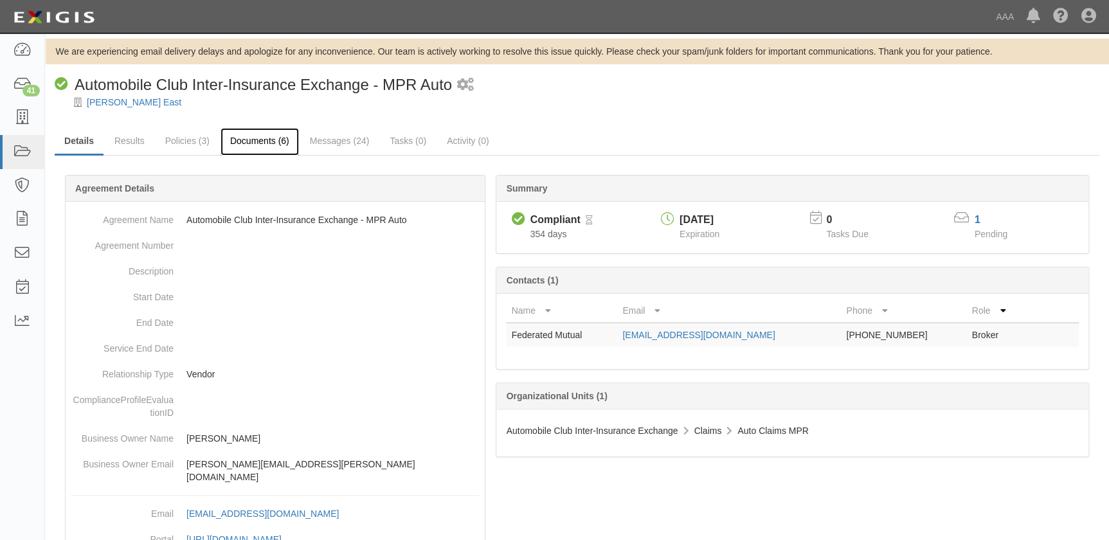
click at [266, 143] on link "Documents (6)" at bounding box center [259, 142] width 78 height 28
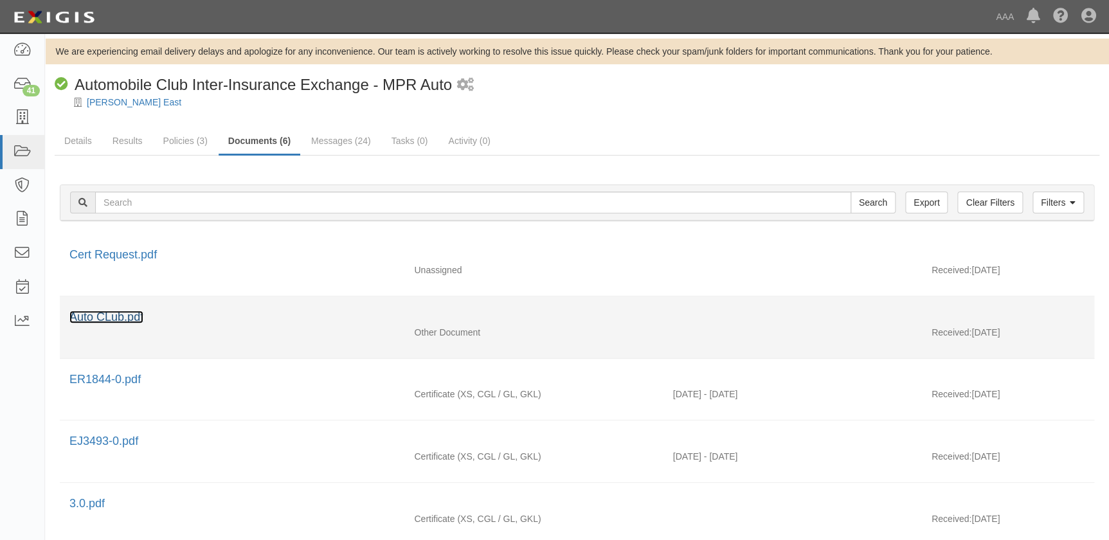
click at [96, 314] on link "Auto CLub.pdf" at bounding box center [106, 316] width 74 height 13
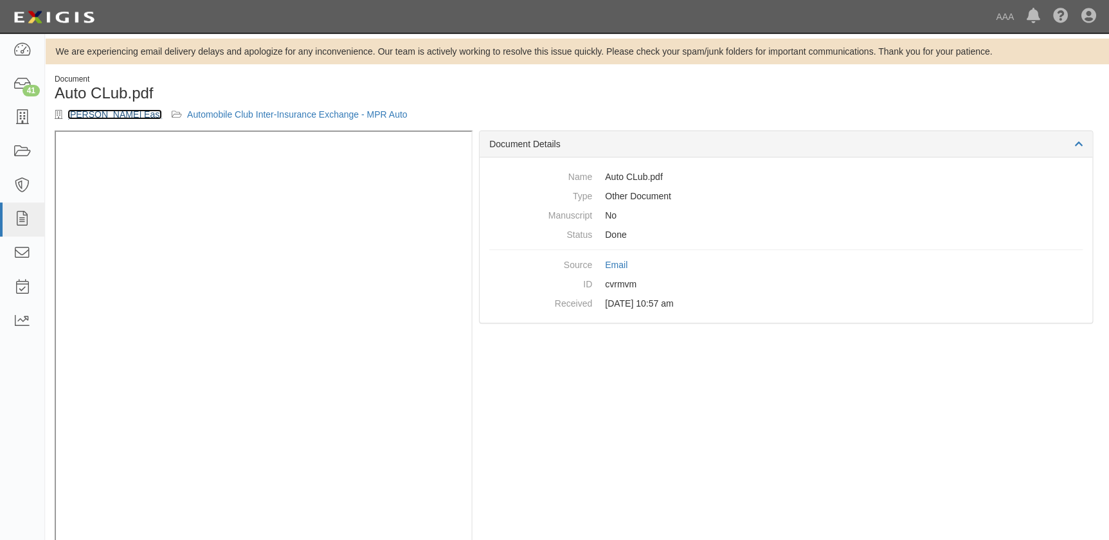
click at [103, 115] on link "[PERSON_NAME] East" at bounding box center [114, 114] width 94 height 10
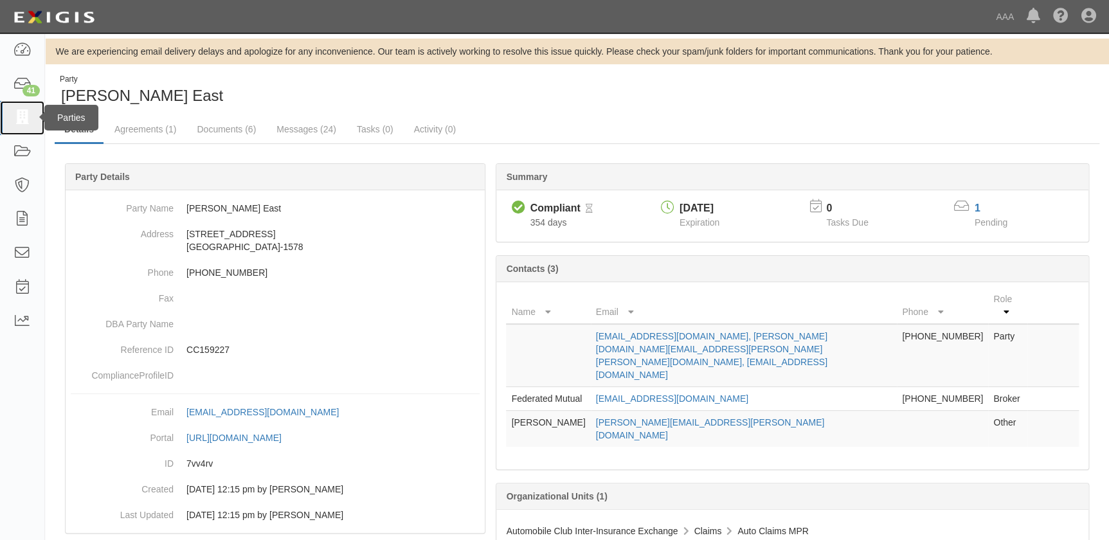
click at [29, 119] on icon at bounding box center [22, 118] width 18 height 15
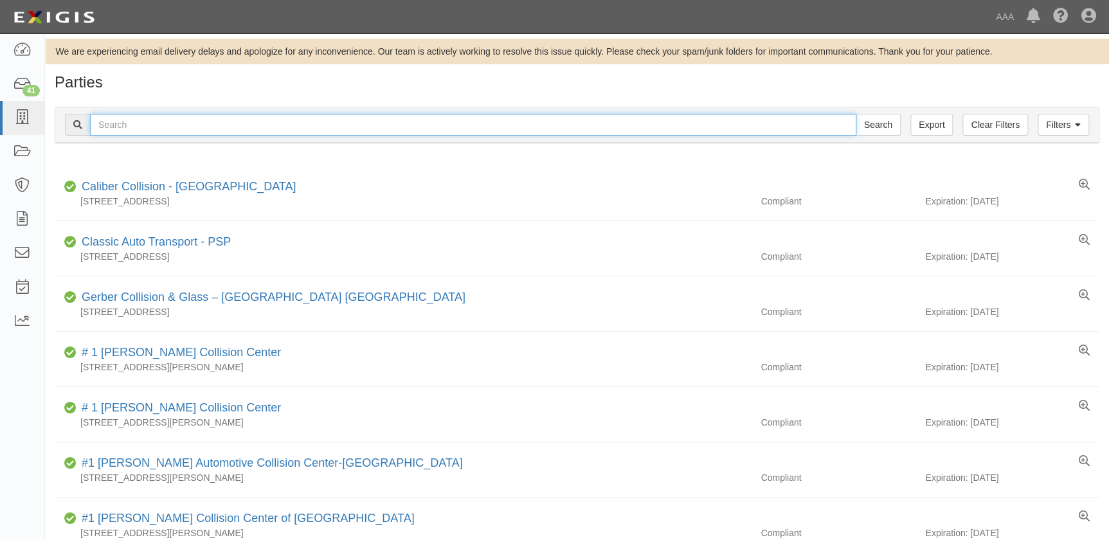
click at [168, 124] on input "text" at bounding box center [473, 125] width 766 height 22
paste input "Mossy Collision - [GEOGRAPHIC_DATA]"
type input "Mossy Collision - [GEOGRAPHIC_DATA]"
click at [855, 114] on input "Search" at bounding box center [877, 125] width 45 height 22
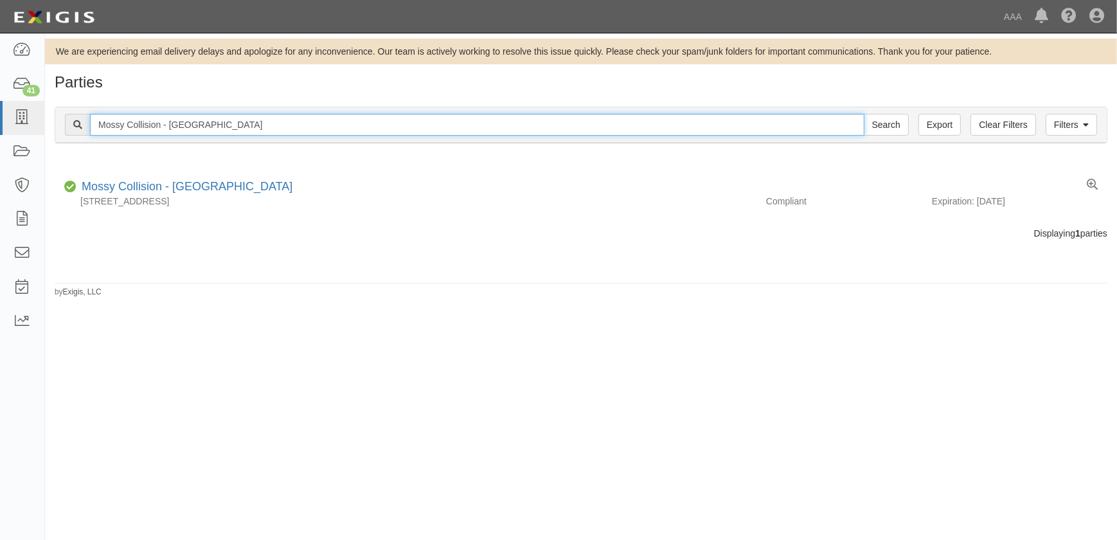
drag, startPoint x: 242, startPoint y: 129, endPoint x: 159, endPoint y: 125, distance: 83.6
click at [159, 125] on input "Mossy Collision - National City" at bounding box center [477, 125] width 775 height 22
type input "Mossy Collision"
click at [864, 114] on input "Search" at bounding box center [886, 125] width 45 height 22
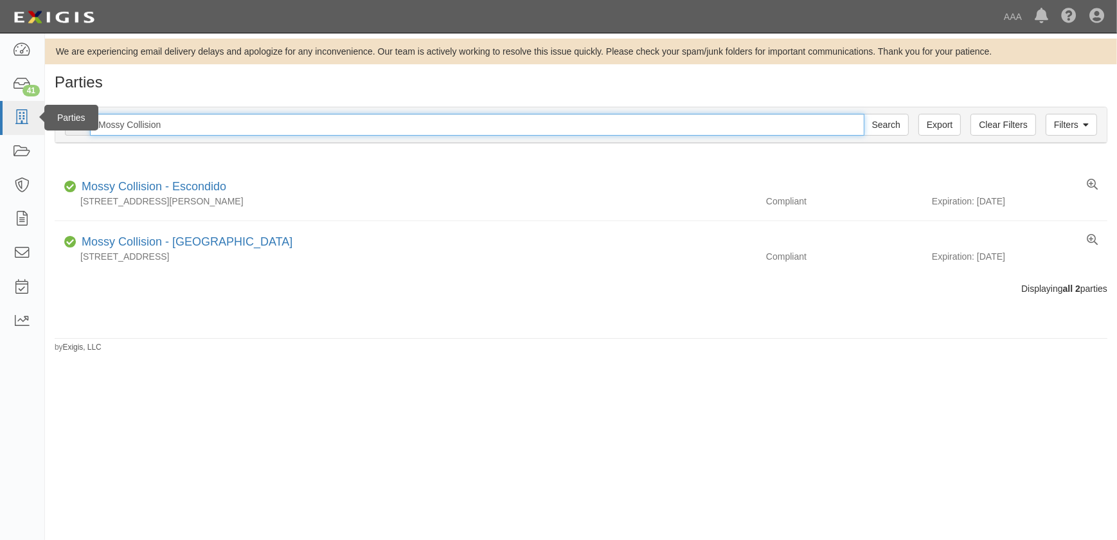
drag, startPoint x: 156, startPoint y: 125, endPoint x: 25, endPoint y: 127, distance: 130.5
click at [25, 127] on body "Toggle navigation Dashboard 41 Inbox Parties Agreements Coverages Documents Mes…" at bounding box center [558, 262] width 1117 height 524
paste input "astercraft Motors"
type input "Mastercraft Motors"
click at [864, 114] on input "Search" at bounding box center [886, 125] width 45 height 22
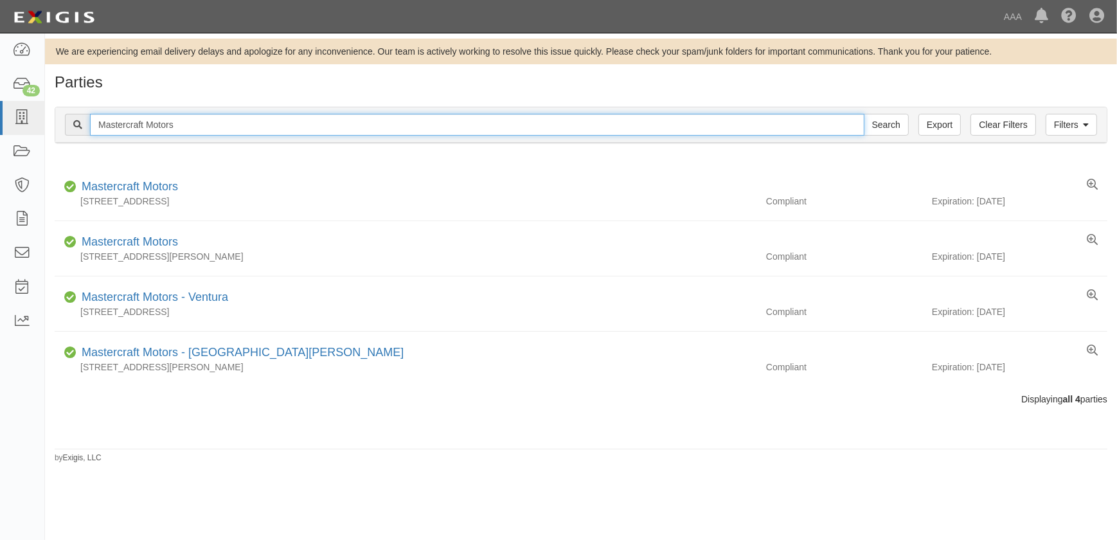
drag, startPoint x: 163, startPoint y: 128, endPoint x: 57, endPoint y: 126, distance: 106.7
click at [57, 126] on div "Filters Clear Filters Export Mastercraft Motors Search Filters" at bounding box center [581, 124] width 1052 height 35
paste input "San [PERSON_NAME] Collision"
type input "San [PERSON_NAME] Collision"
click at [864, 114] on input "Search" at bounding box center [886, 125] width 45 height 22
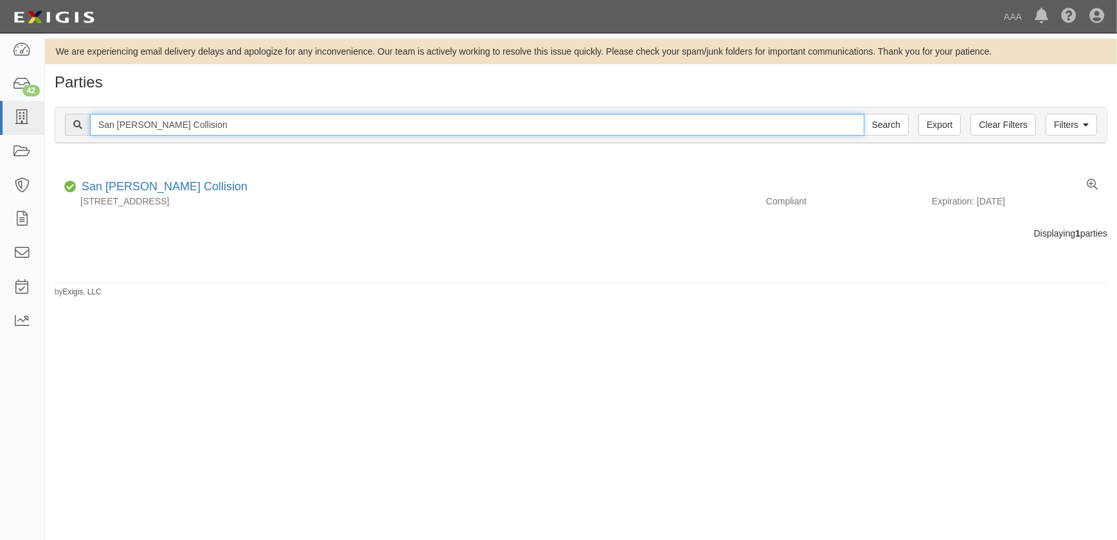
drag, startPoint x: 217, startPoint y: 129, endPoint x: 46, endPoint y: 134, distance: 171.1
click at [46, 134] on div "Filters Clear Filters Export San Joaquin Collision Search Filters Compliance St…" at bounding box center [581, 126] width 1072 height 59
paste input "Mascari Auto Body Inc"
type input "Mascari Auto Body Inc"
click at [864, 114] on input "Search" at bounding box center [886, 125] width 45 height 22
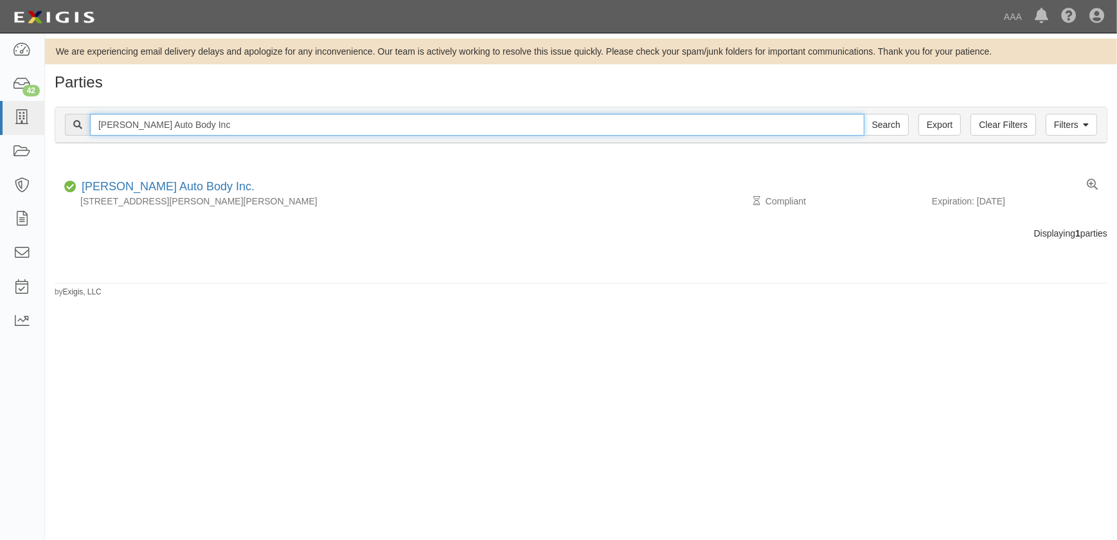
drag, startPoint x: 233, startPoint y: 123, endPoint x: 94, endPoint y: 124, distance: 138.2
click at [94, 124] on input "Mascari Auto Body Inc" at bounding box center [477, 125] width 775 height 22
paste input "[PERSON_NAME] Collision Center"
type input "[PERSON_NAME] Collision Center"
click at [864, 114] on input "Search" at bounding box center [886, 125] width 45 height 22
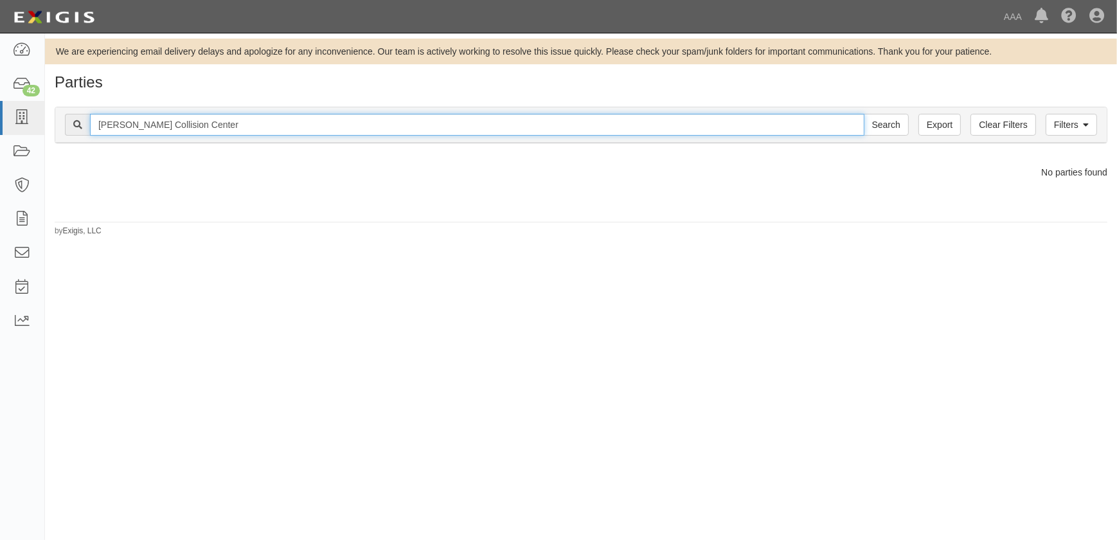
click at [215, 130] on input "[PERSON_NAME] Collision Center" at bounding box center [477, 125] width 775 height 22
drag, startPoint x: 216, startPoint y: 124, endPoint x: 137, endPoint y: 125, distance: 79.1
click at [137, 125] on input "[PERSON_NAME] Collision Center" at bounding box center [477, 125] width 775 height 22
type input "[PERSON_NAME]"
click at [864, 114] on input "Search" at bounding box center [886, 125] width 45 height 22
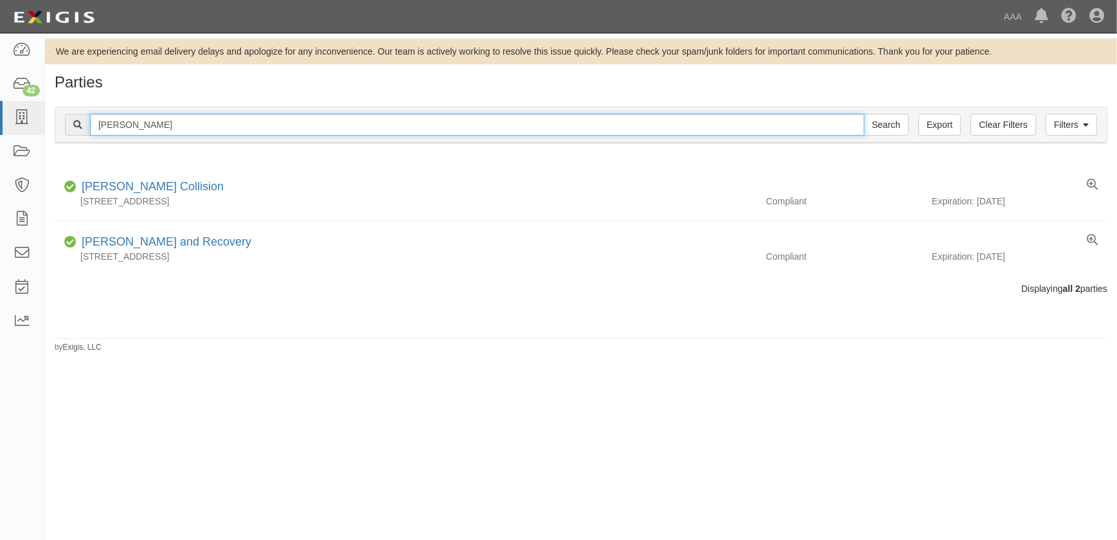
drag, startPoint x: 131, startPoint y: 123, endPoint x: 84, endPoint y: 126, distance: 47.7
click at [84, 126] on div "Faulkner Search" at bounding box center [487, 125] width 844 height 22
paste input "Ancira Winton Chevrolet Body Shop"
type input "Ancira Winton Chevrolet Body Shop"
click at [864, 114] on input "Search" at bounding box center [886, 125] width 45 height 22
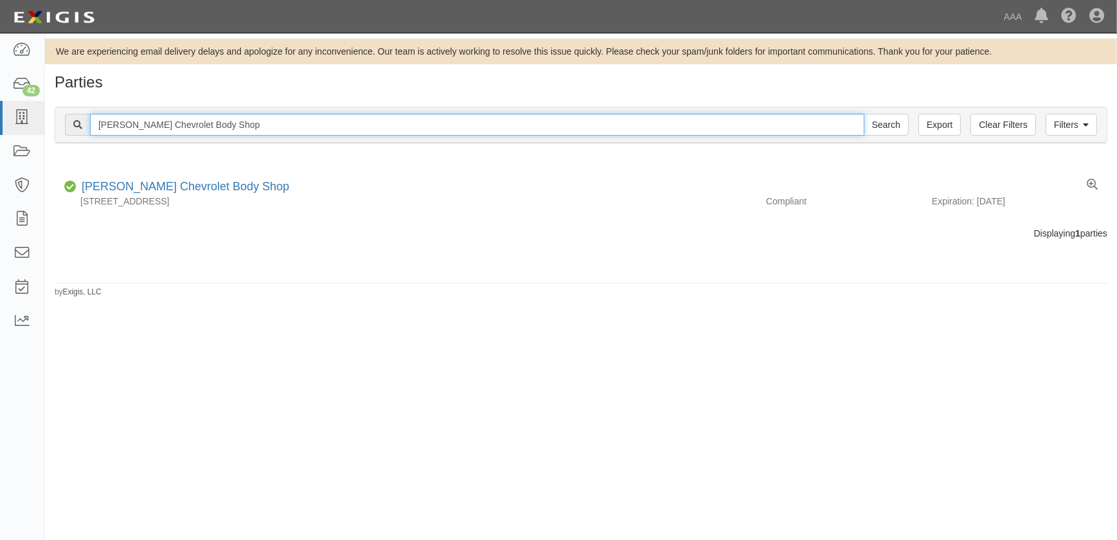
drag, startPoint x: 251, startPoint y: 123, endPoint x: 78, endPoint y: 122, distance: 172.3
click at [78, 122] on div "[PERSON_NAME] Chevrolet Body Shop Search" at bounding box center [487, 125] width 844 height 22
paste input "Counts Auto Body"
type input "Counts Auto Body"
click at [864, 114] on input "Search" at bounding box center [886, 125] width 45 height 22
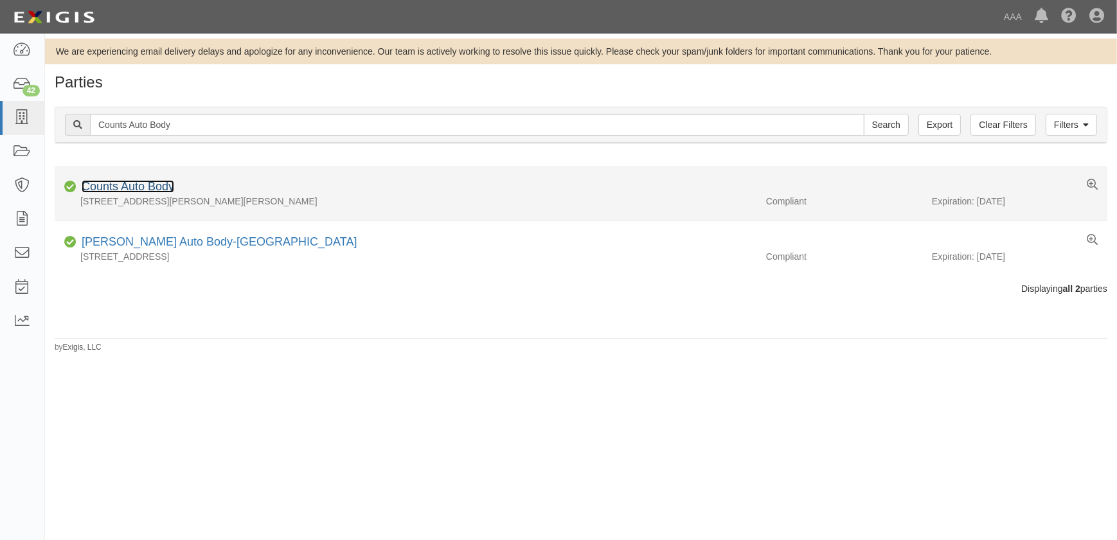
click at [130, 187] on link "Counts Auto Body" at bounding box center [128, 186] width 93 height 13
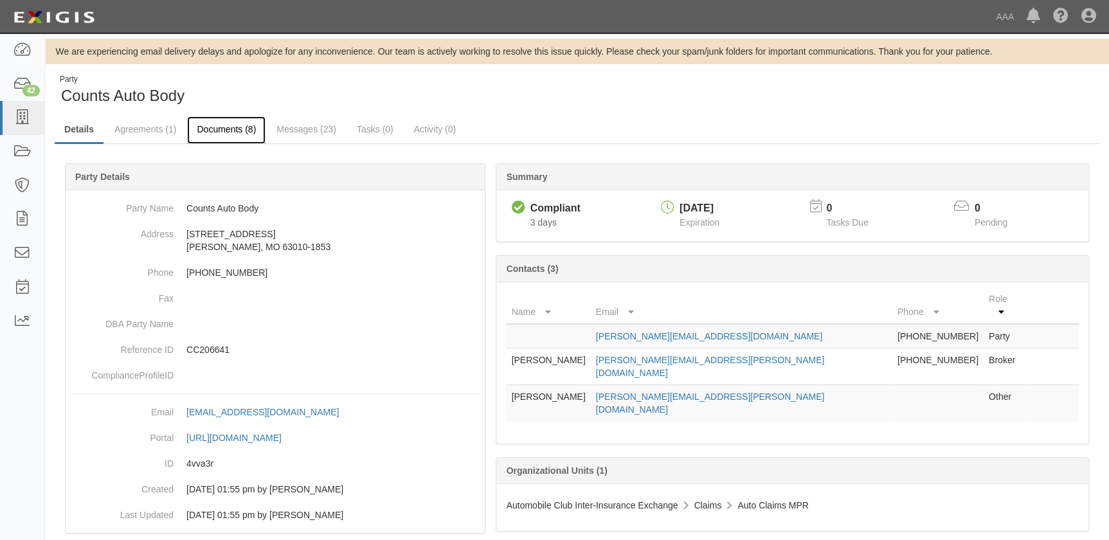
click at [197, 133] on link "Documents (8)" at bounding box center [226, 130] width 78 height 28
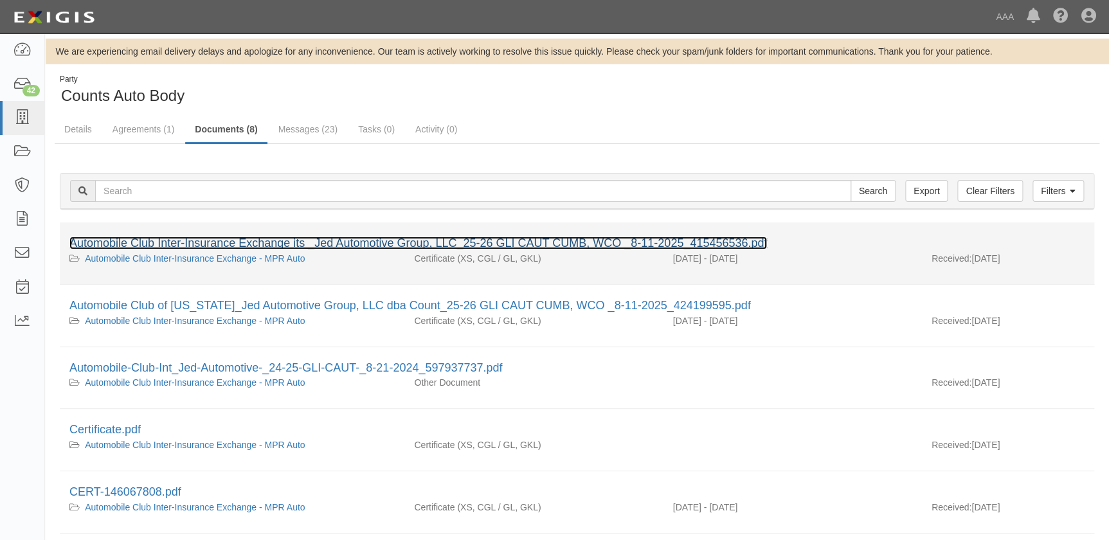
click at [177, 237] on link "Automobile Club Inter-Insurance Exchange its _Jed Automotive Group, LLC_25-26 G…" at bounding box center [417, 243] width 697 height 13
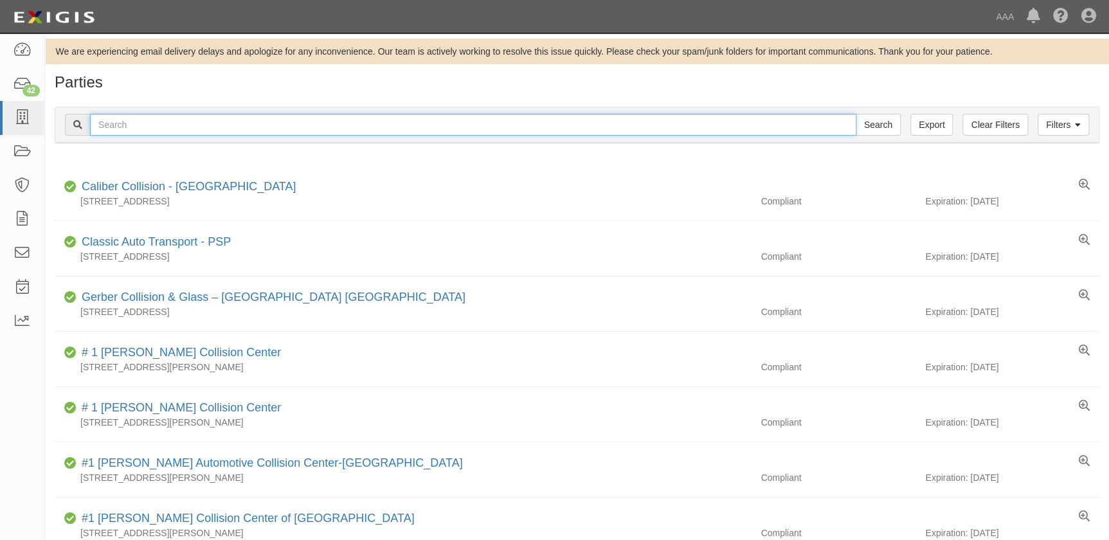
click at [161, 129] on input "text" at bounding box center [473, 125] width 766 height 22
paste input "Concierge Collision Repair"
type input "Concierge Collision Repair"
click at [855, 114] on input "Search" at bounding box center [877, 125] width 45 height 22
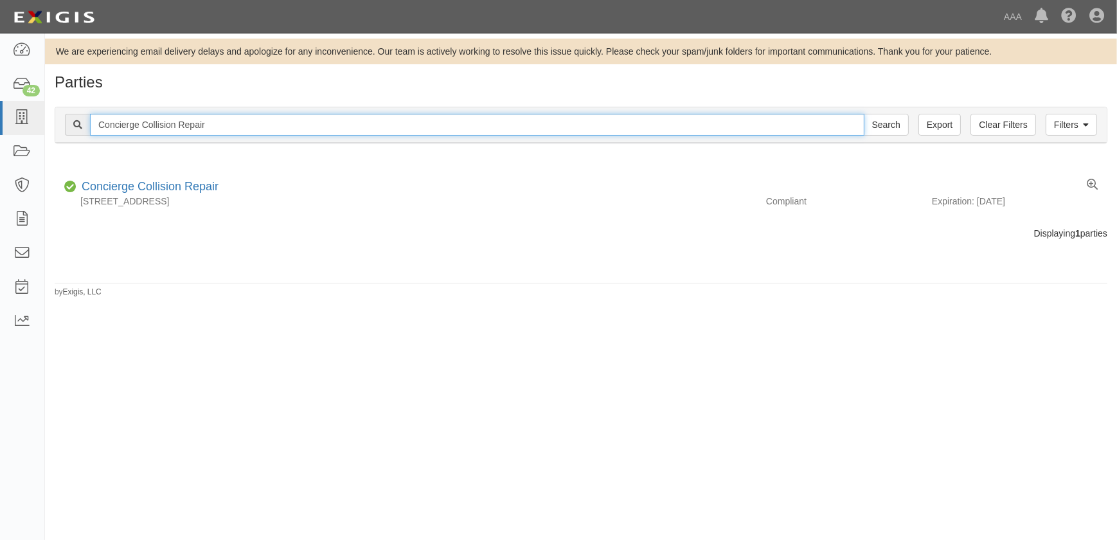
drag, startPoint x: 195, startPoint y: 127, endPoint x: 75, endPoint y: 126, distance: 120.2
click at [75, 126] on div "Concierge Collision Repair Search" at bounding box center [487, 125] width 844 height 22
paste input "Nashua Collision Center Inc"
type input "Nashua Collision Center Inc"
click at [864, 114] on input "Search" at bounding box center [886, 125] width 45 height 22
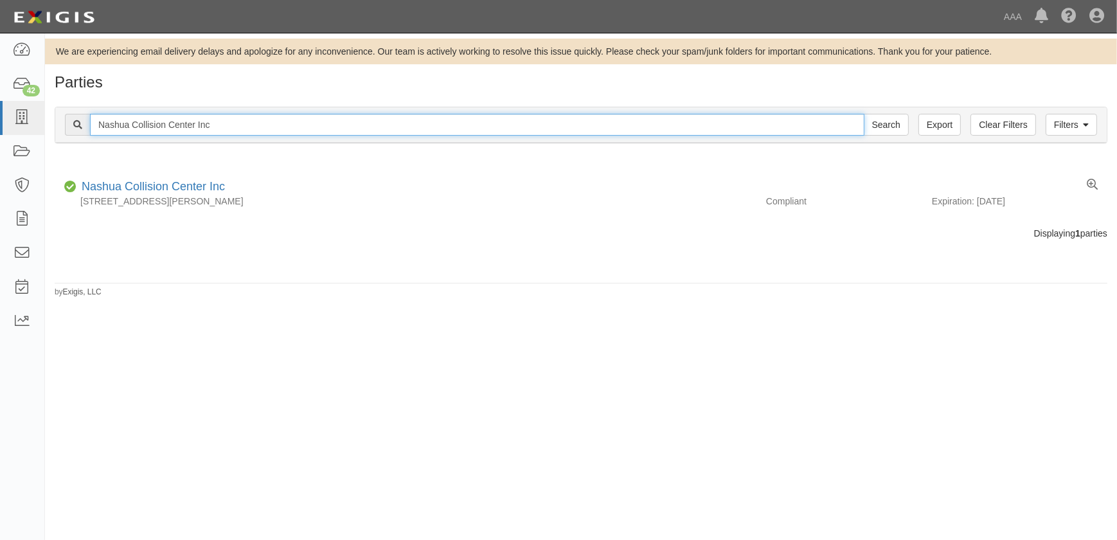
drag, startPoint x: 232, startPoint y: 129, endPoint x: 87, endPoint y: 128, distance: 145.3
click at [87, 128] on div "Nashua Collision Center Inc Search" at bounding box center [487, 125] width 844 height 22
paste input "Sapaugh Auto Body"
type input "[PERSON_NAME] Auto Body"
click at [864, 114] on input "Search" at bounding box center [886, 125] width 45 height 22
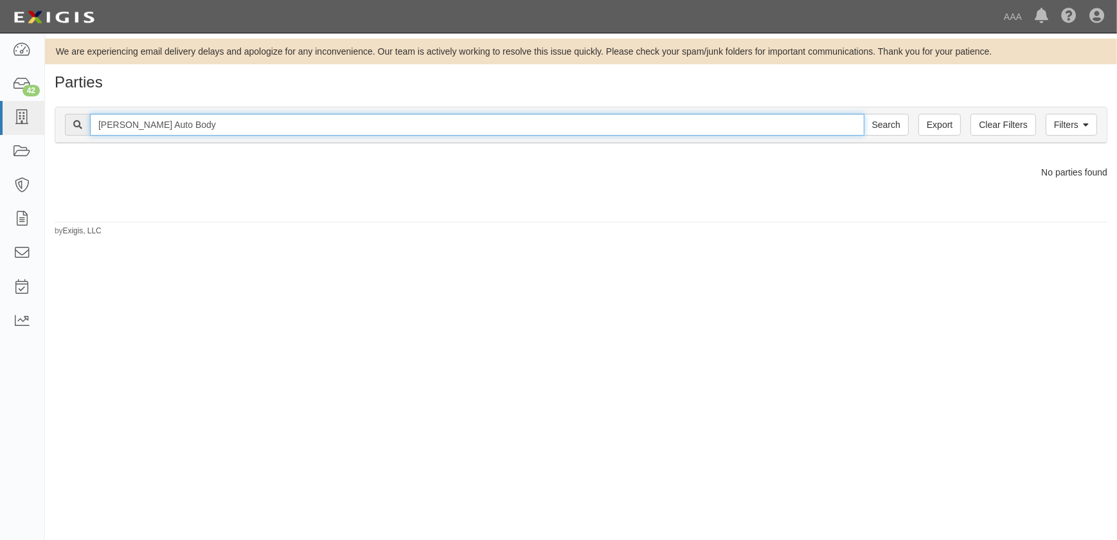
drag, startPoint x: 201, startPoint y: 122, endPoint x: 134, endPoint y: 123, distance: 66.8
click at [134, 123] on input "[PERSON_NAME] Auto Body" at bounding box center [477, 125] width 775 height 22
type input "[PERSON_NAME]"
click at [864, 114] on input "Search" at bounding box center [886, 125] width 45 height 22
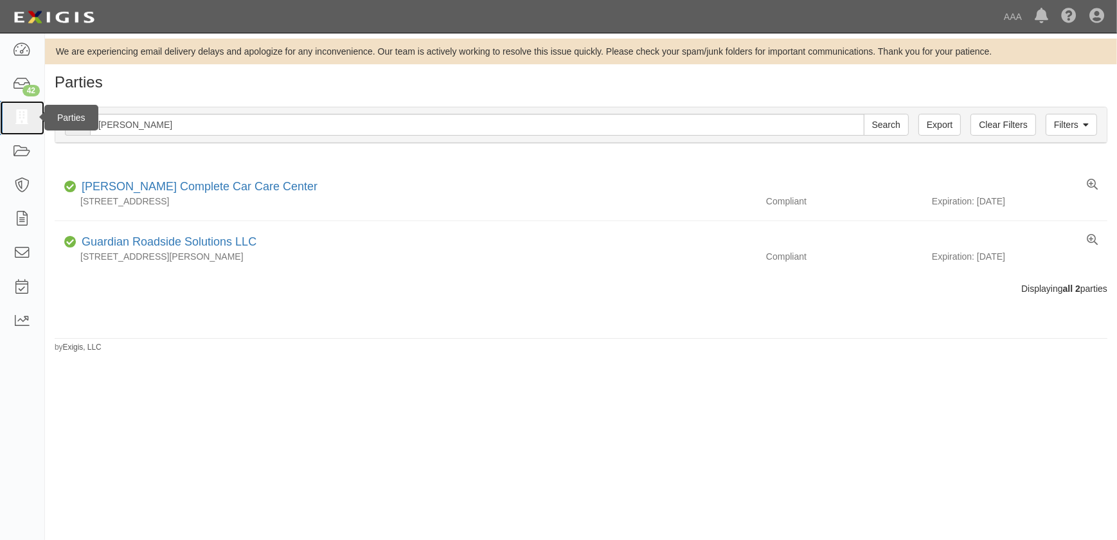
click at [24, 117] on icon at bounding box center [22, 118] width 18 height 15
